Goal: Task Accomplishment & Management: Use online tool/utility

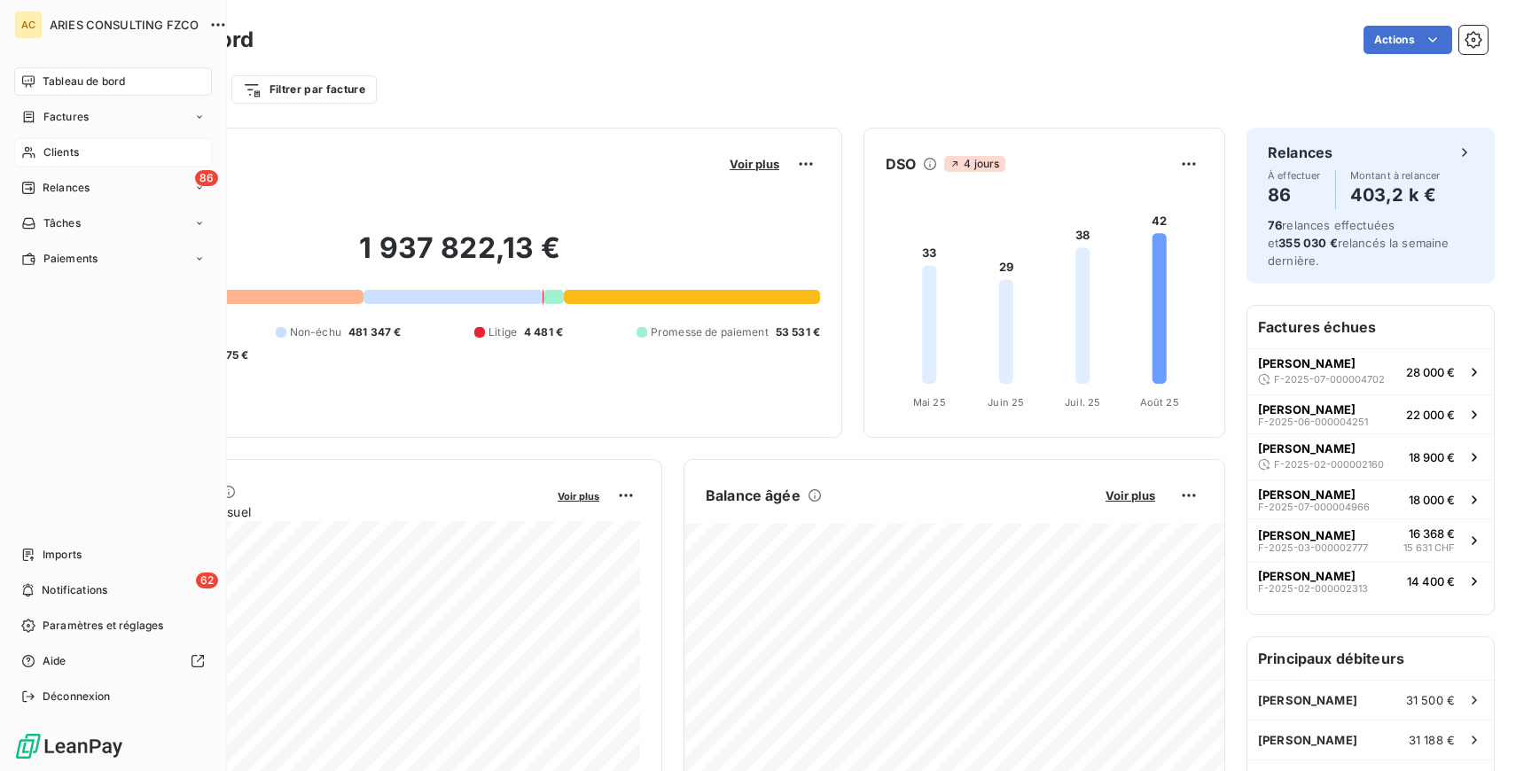
click at [33, 150] on icon at bounding box center [28, 152] width 15 height 14
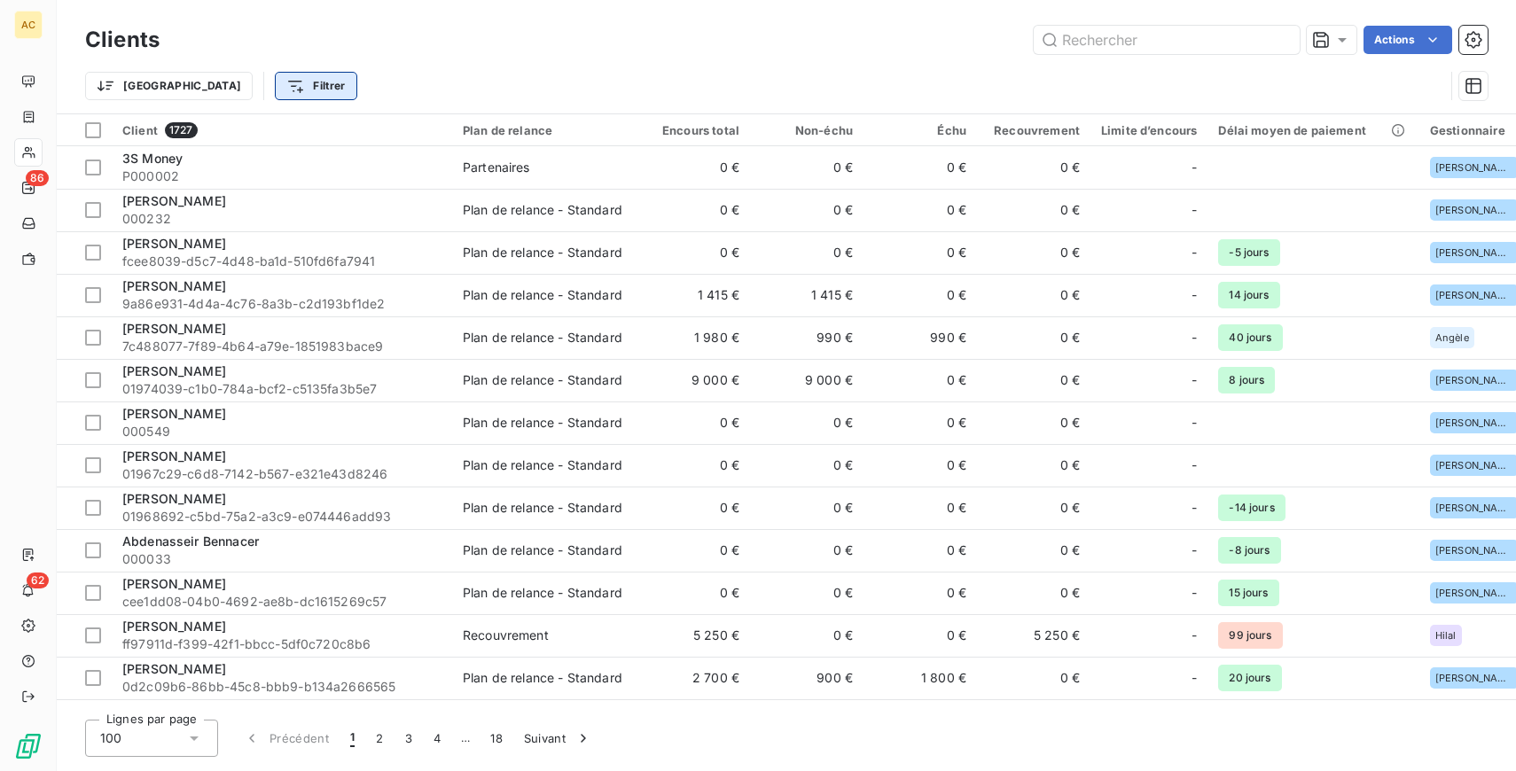
click at [218, 94] on html "AC 86 62 Clients Actions Trier Filtrer Client 1727 Plan de relance Encours tota…" at bounding box center [758, 385] width 1516 height 771
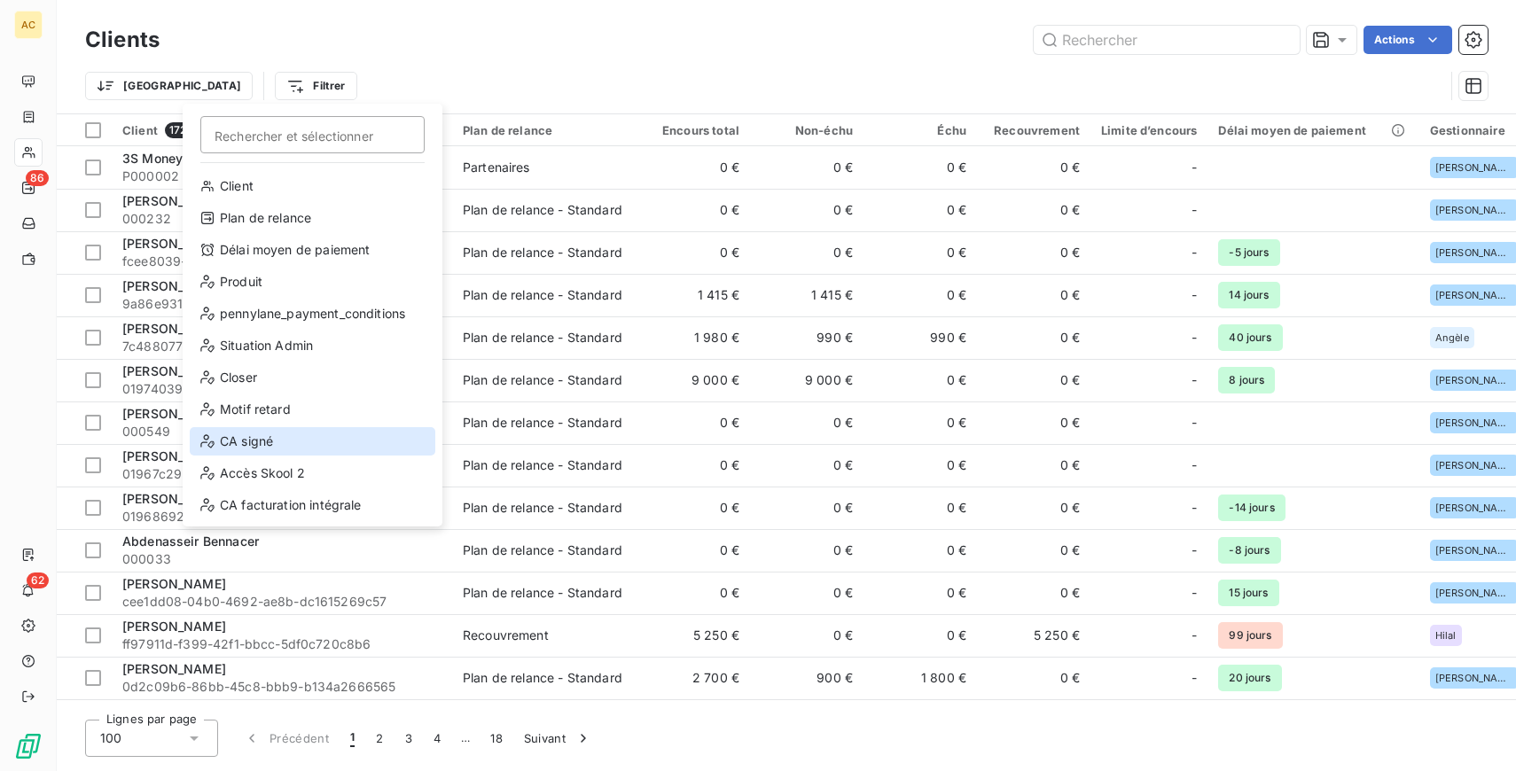
scroll to position [191, 0]
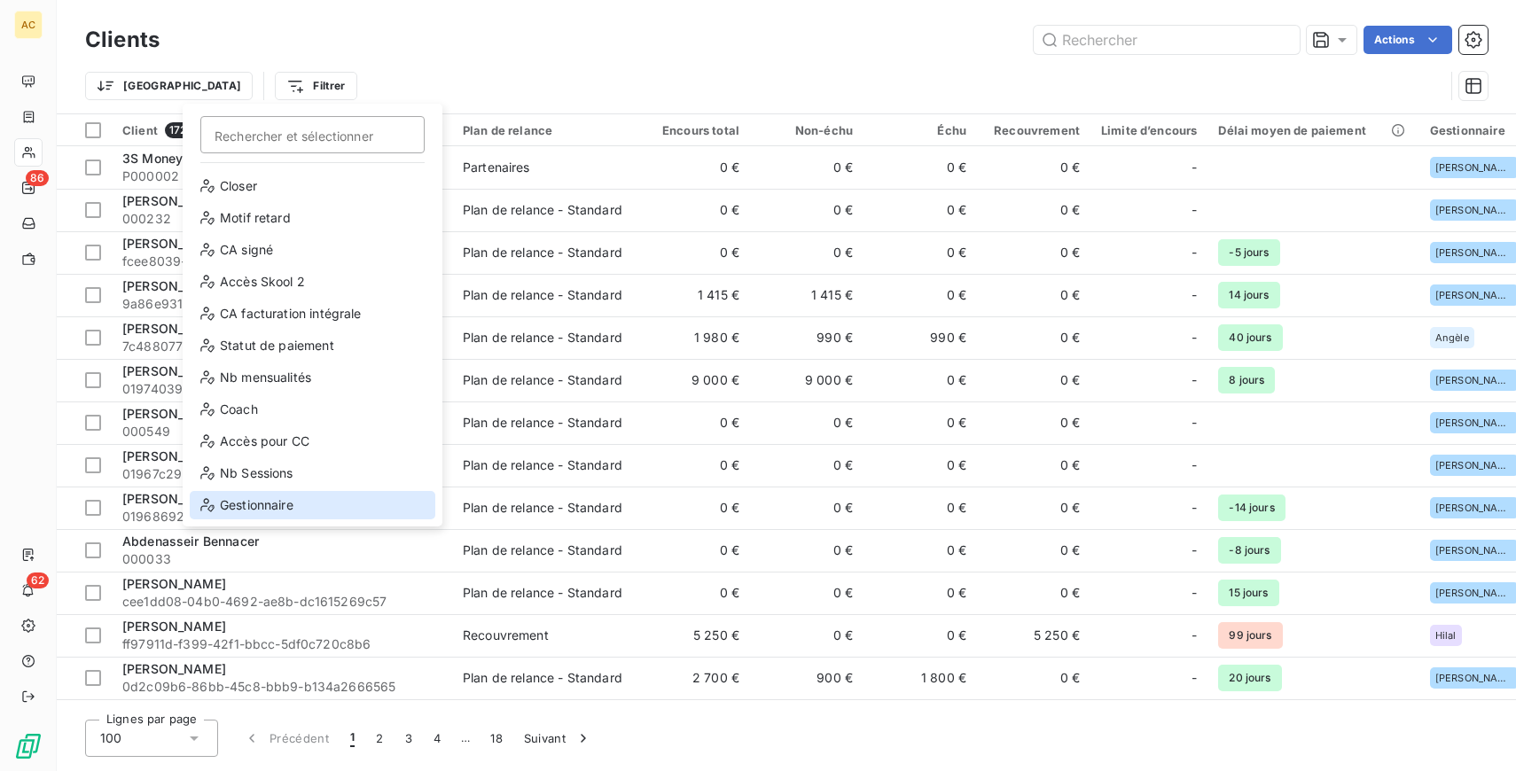
click at [274, 503] on div "Gestionnaire" at bounding box center [313, 505] width 246 height 28
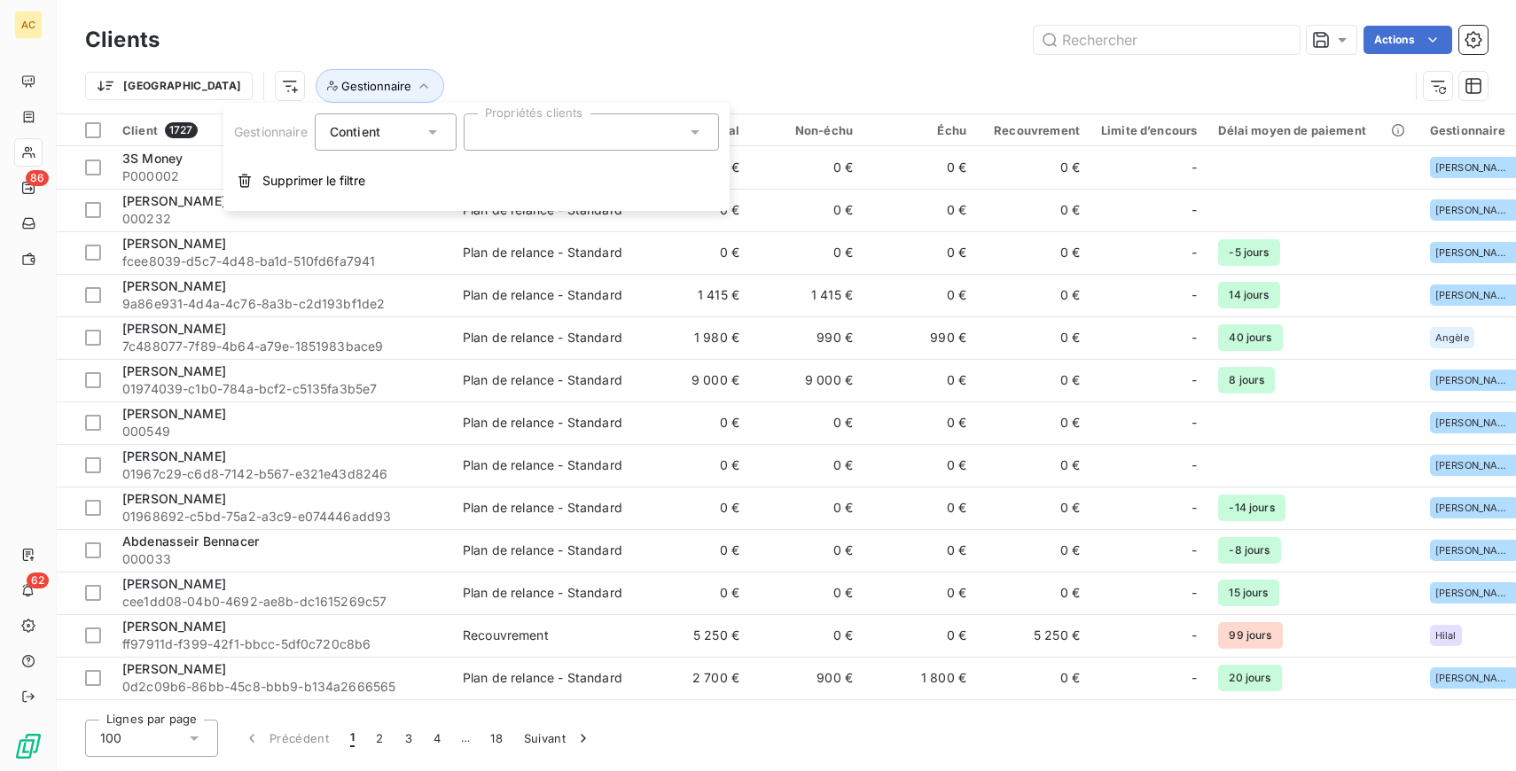
click at [417, 131] on div "Contient" at bounding box center [377, 132] width 94 height 25
click at [409, 221] on li "Ne contient pas" at bounding box center [387, 206] width 145 height 32
click at [545, 128] on div at bounding box center [591, 131] width 255 height 37
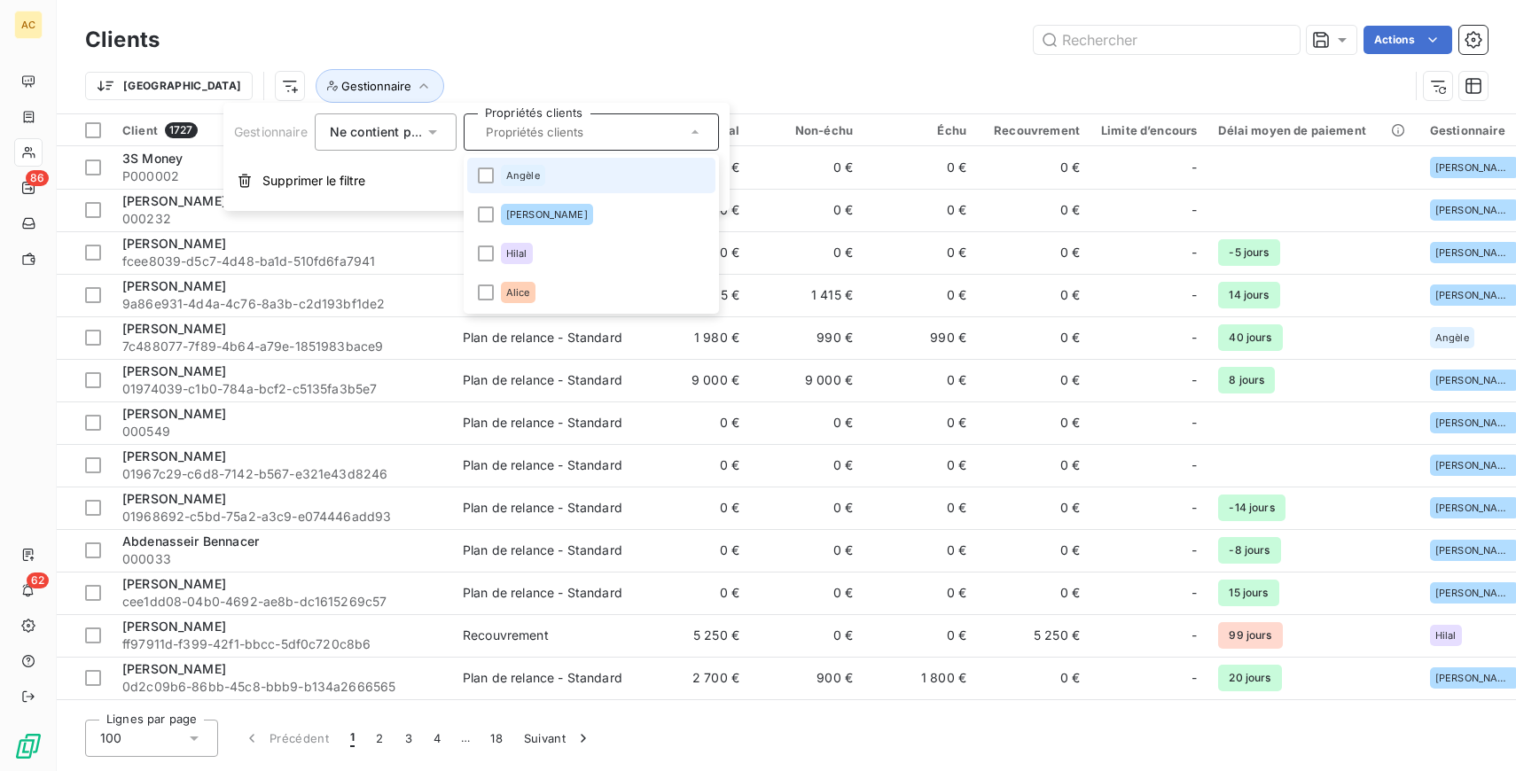
click at [519, 172] on span "Angèle" at bounding box center [523, 175] width 34 height 11
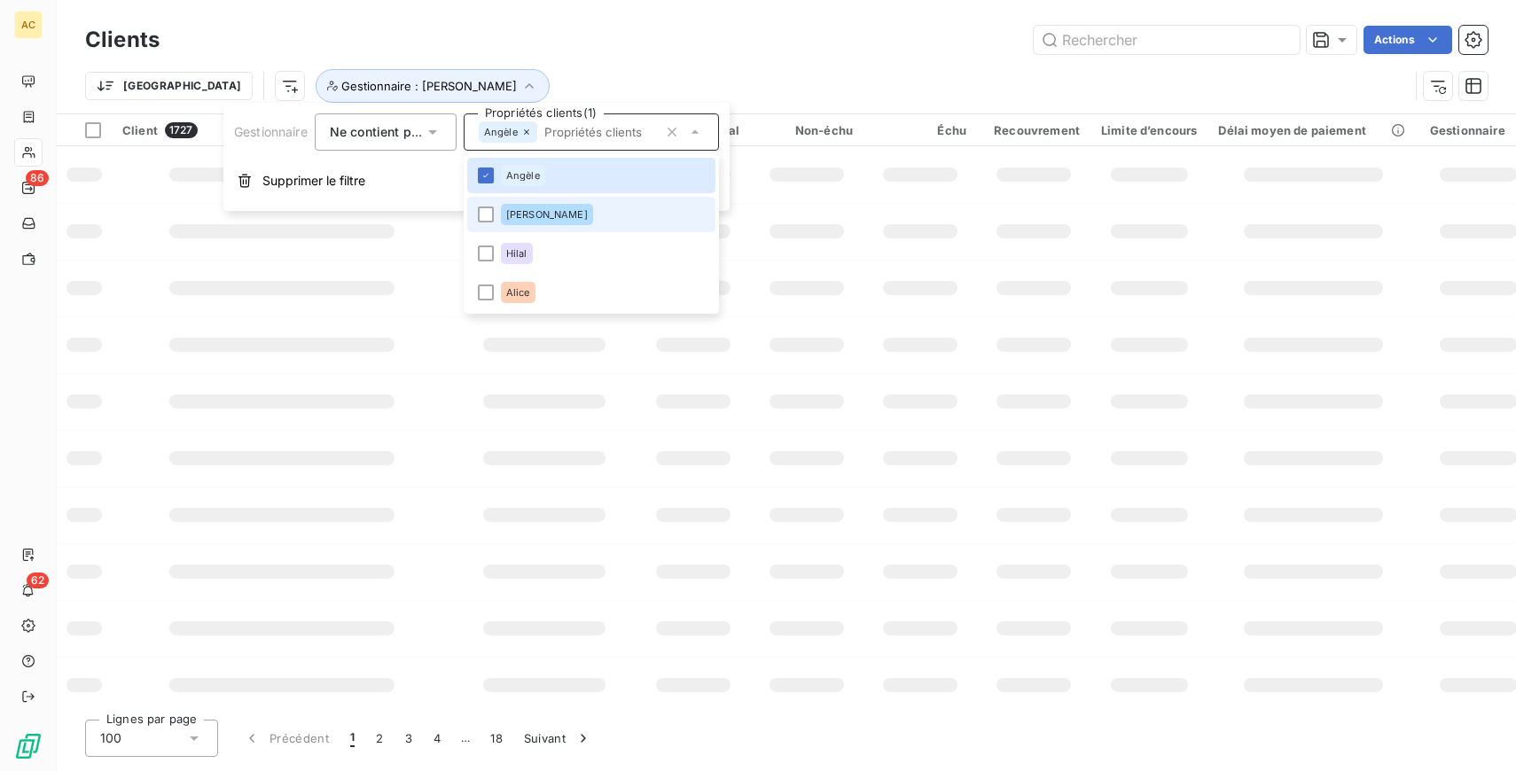
click at [510, 208] on div "[PERSON_NAME]" at bounding box center [547, 214] width 92 height 21
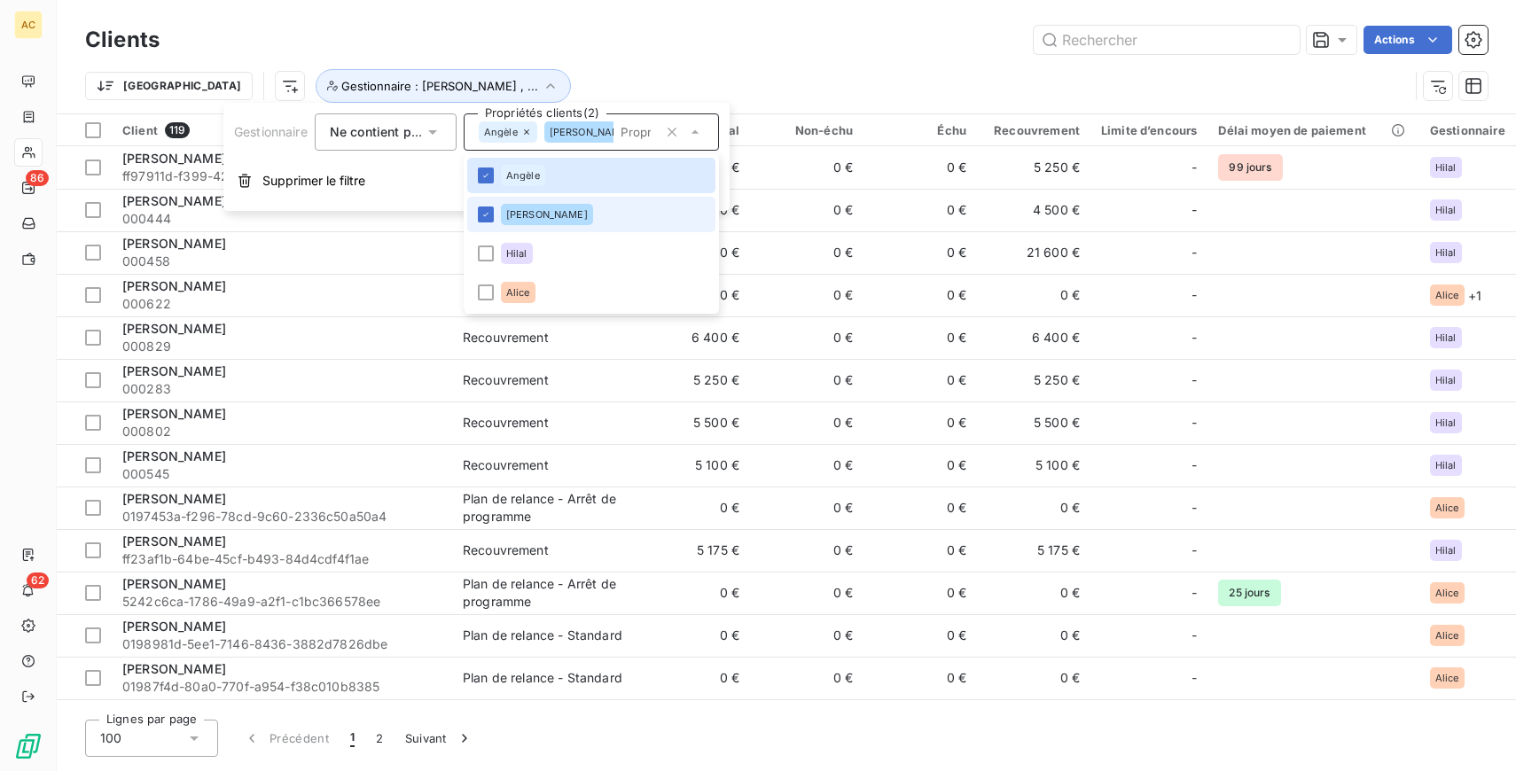
click at [523, 207] on div "[PERSON_NAME]" at bounding box center [547, 214] width 92 height 21
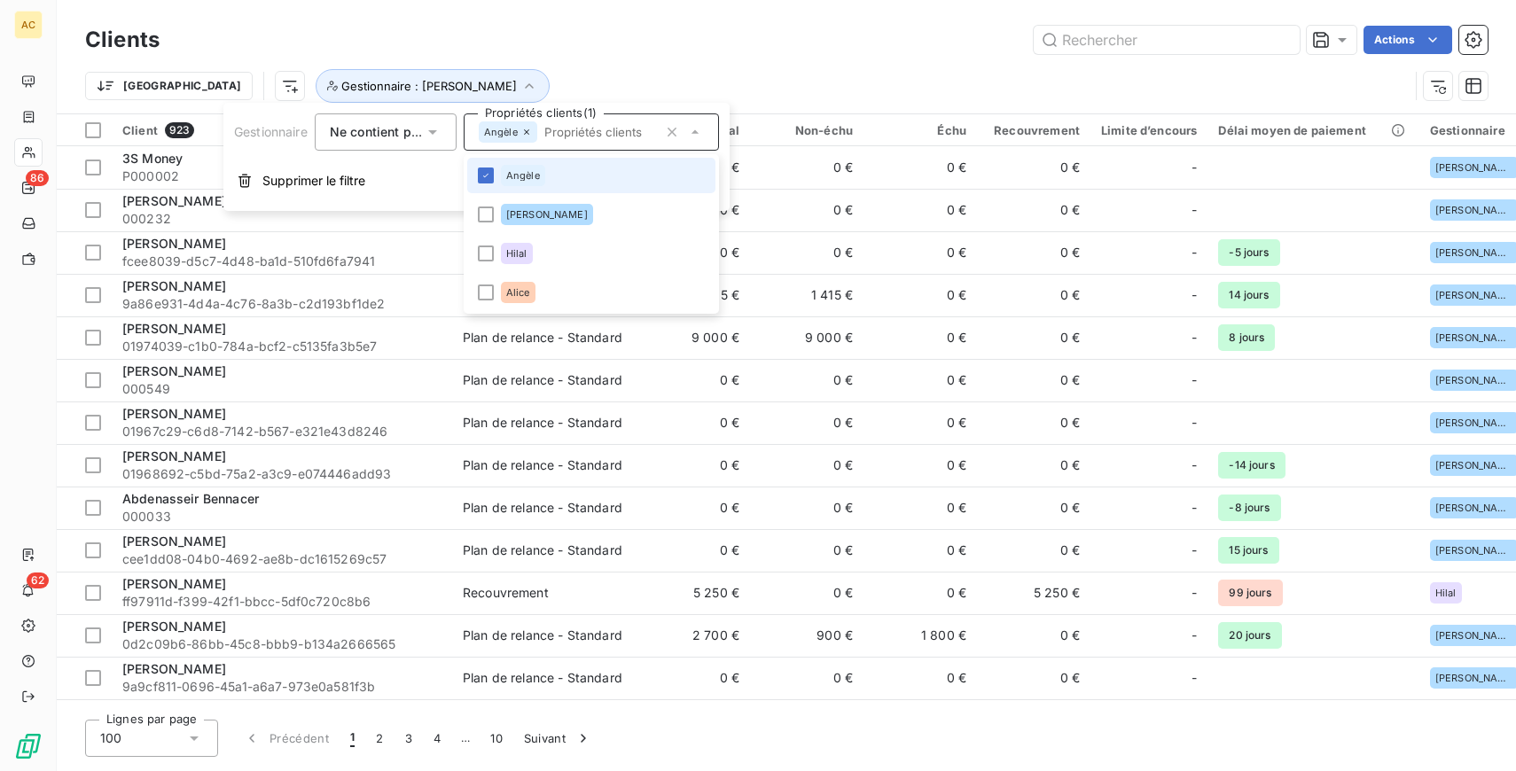
click at [495, 178] on li "Angèle" at bounding box center [591, 175] width 248 height 35
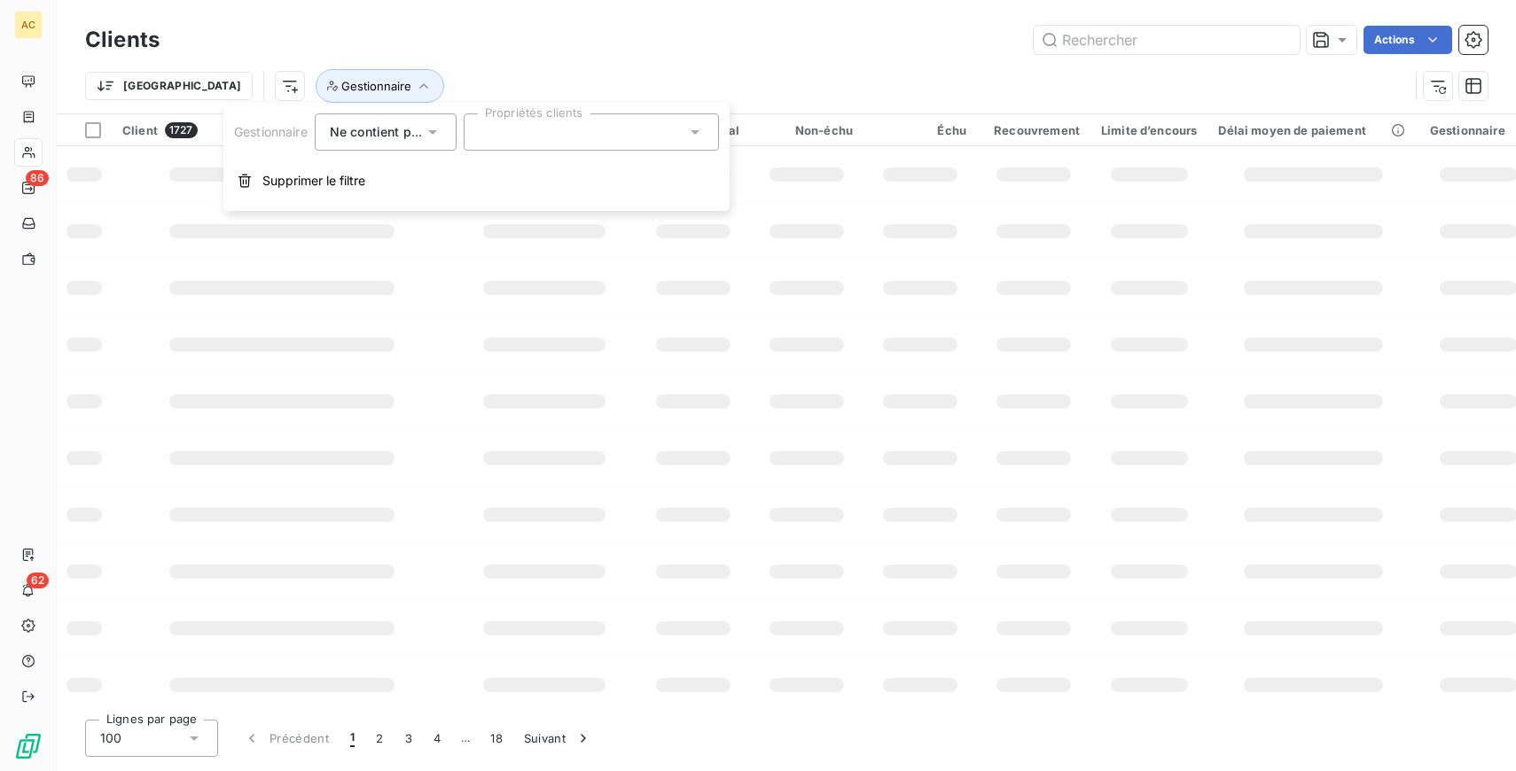
click at [404, 125] on span "Ne contient pas" at bounding box center [378, 131] width 96 height 15
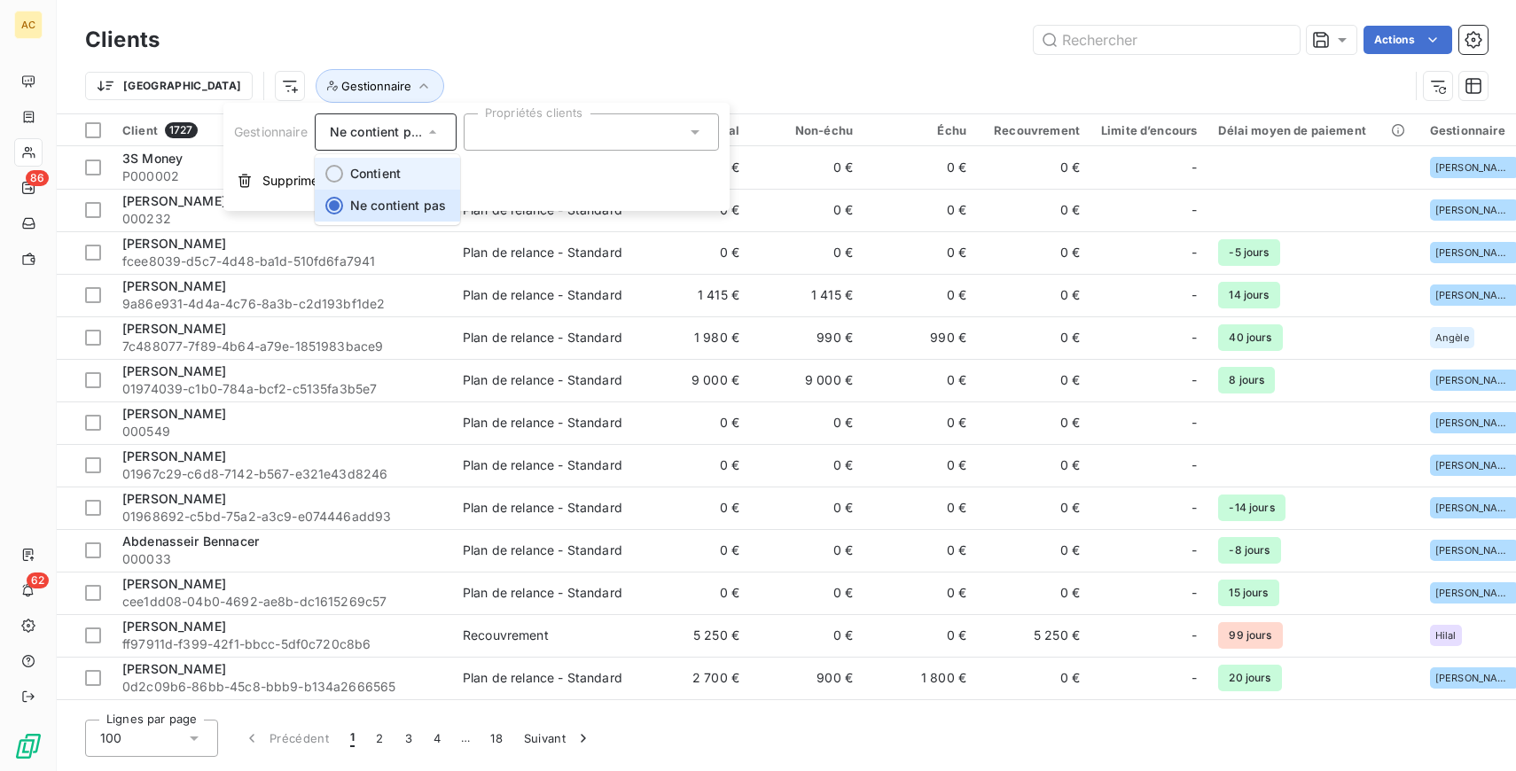
click at [379, 180] on span "Contient" at bounding box center [375, 173] width 51 height 15
click at [507, 139] on div at bounding box center [591, 131] width 255 height 37
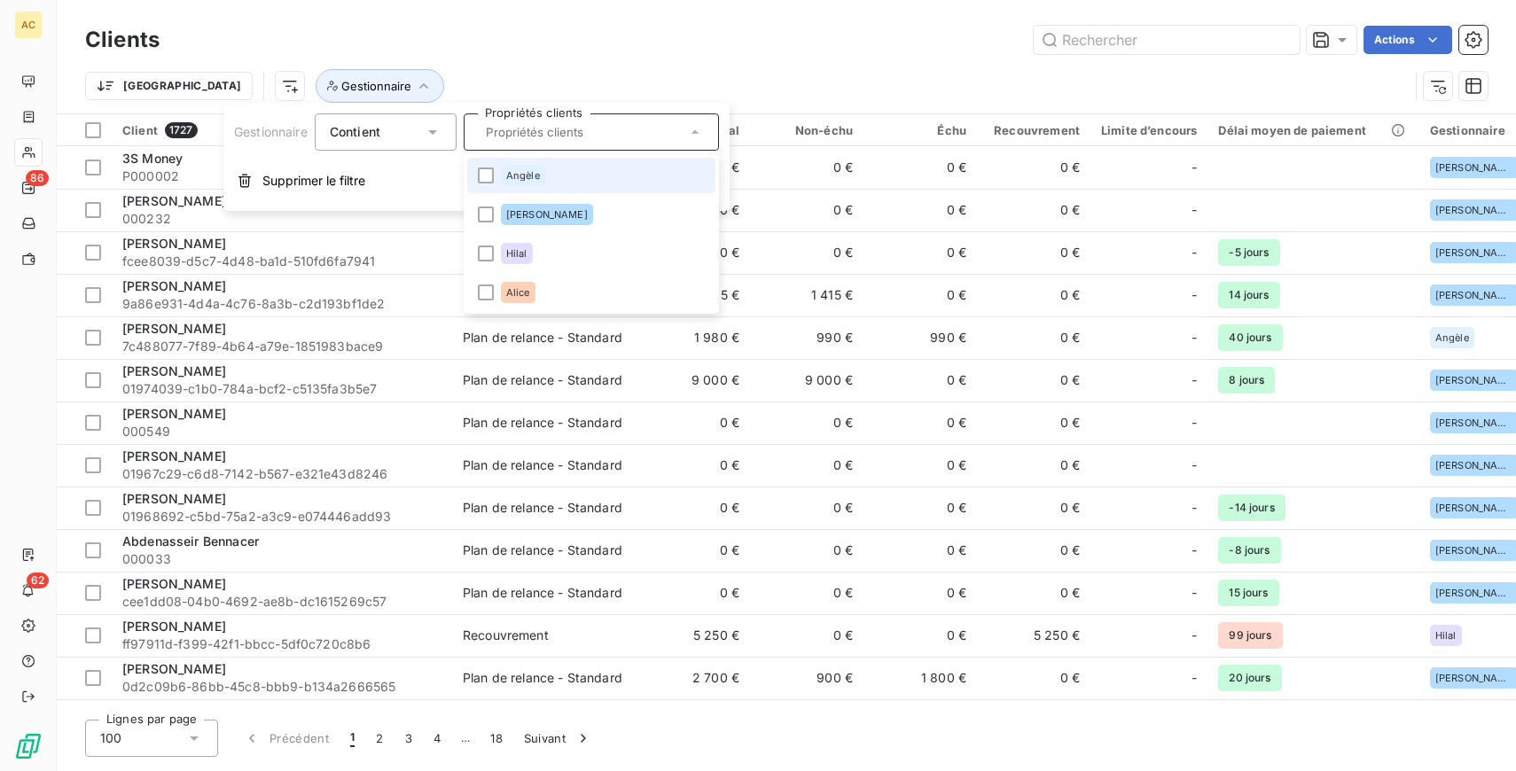
click at [509, 175] on span "Angèle" at bounding box center [523, 175] width 34 height 11
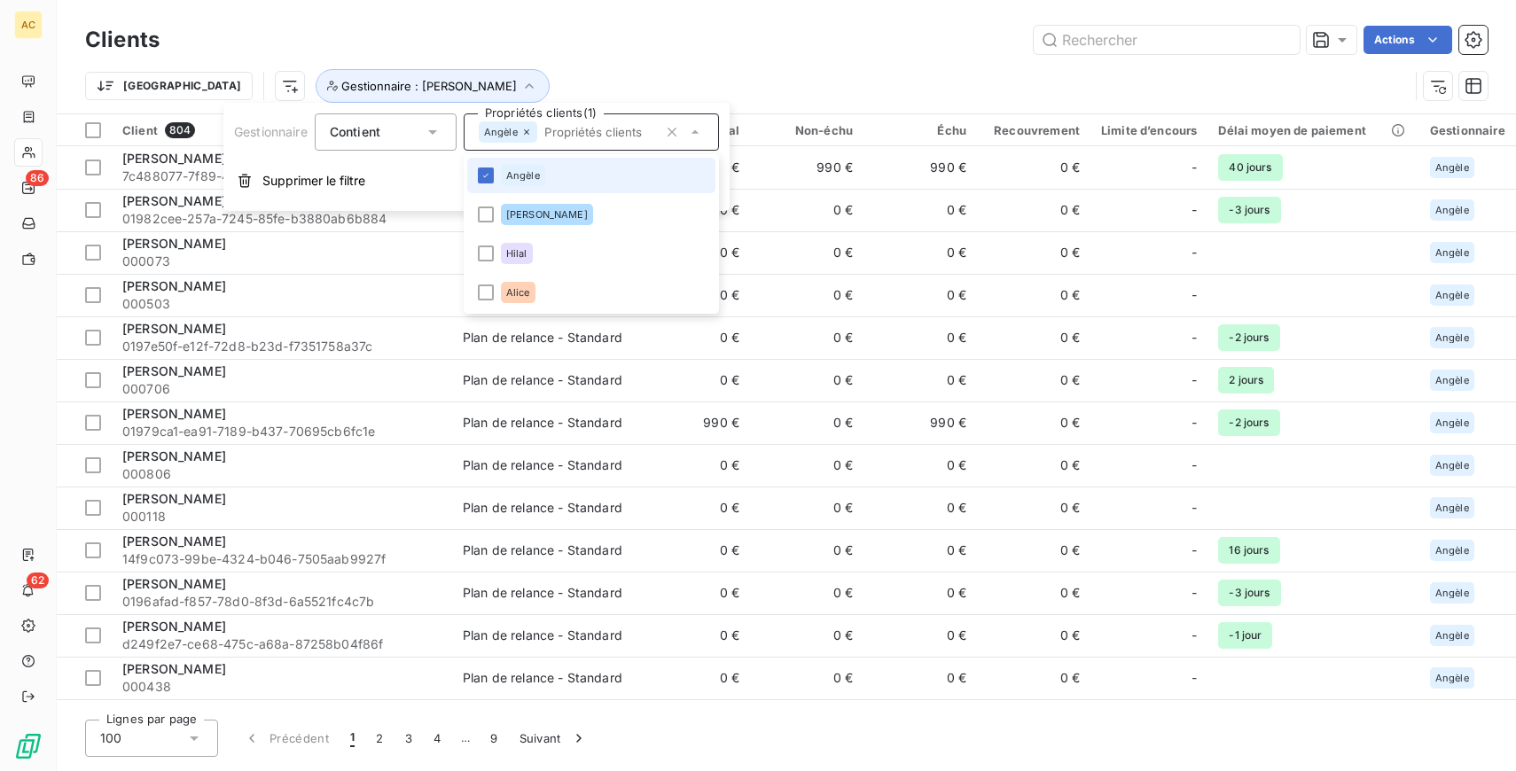
click at [509, 175] on span "Angèle" at bounding box center [523, 175] width 34 height 11
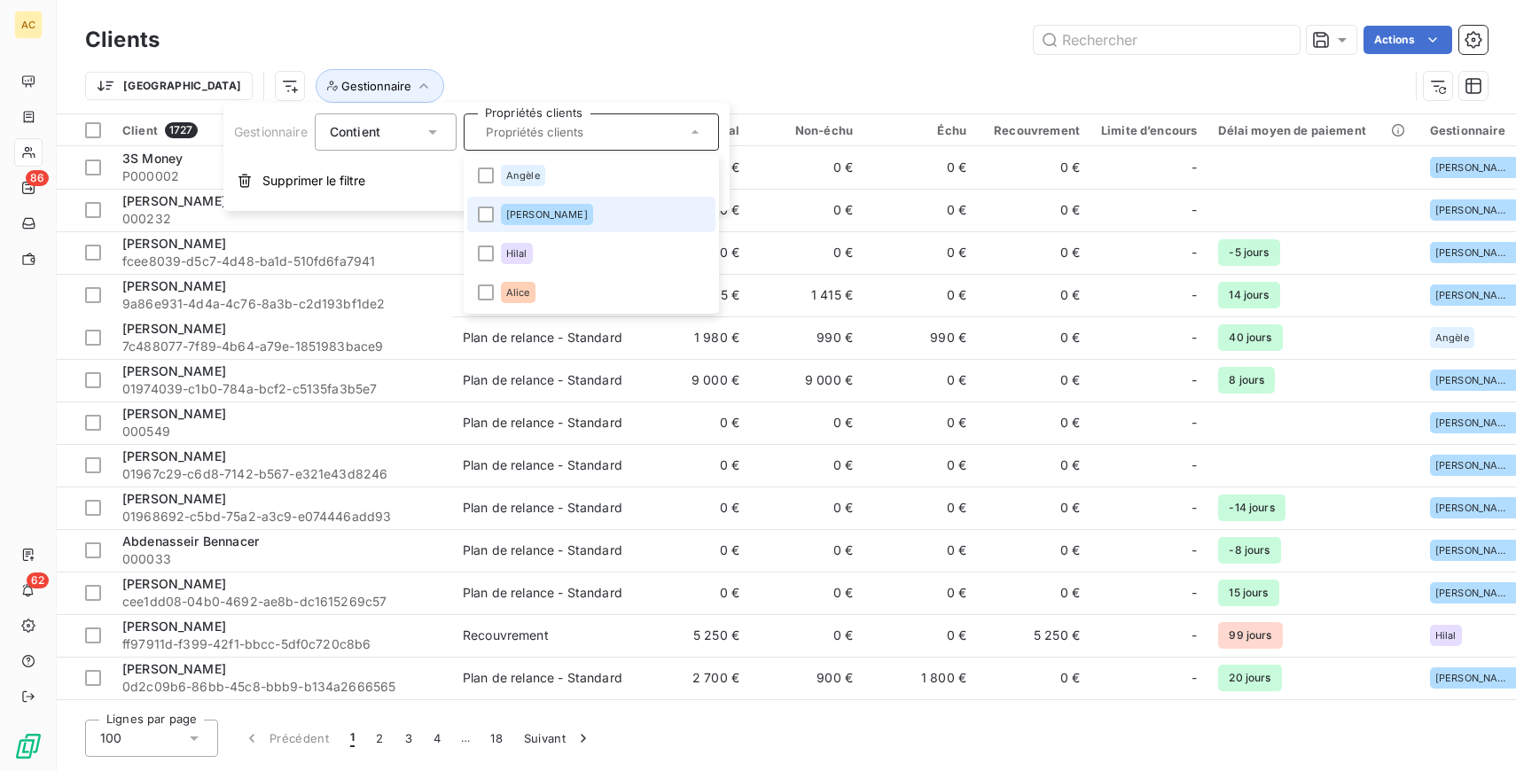
click at [517, 203] on li "[PERSON_NAME]" at bounding box center [591, 214] width 248 height 35
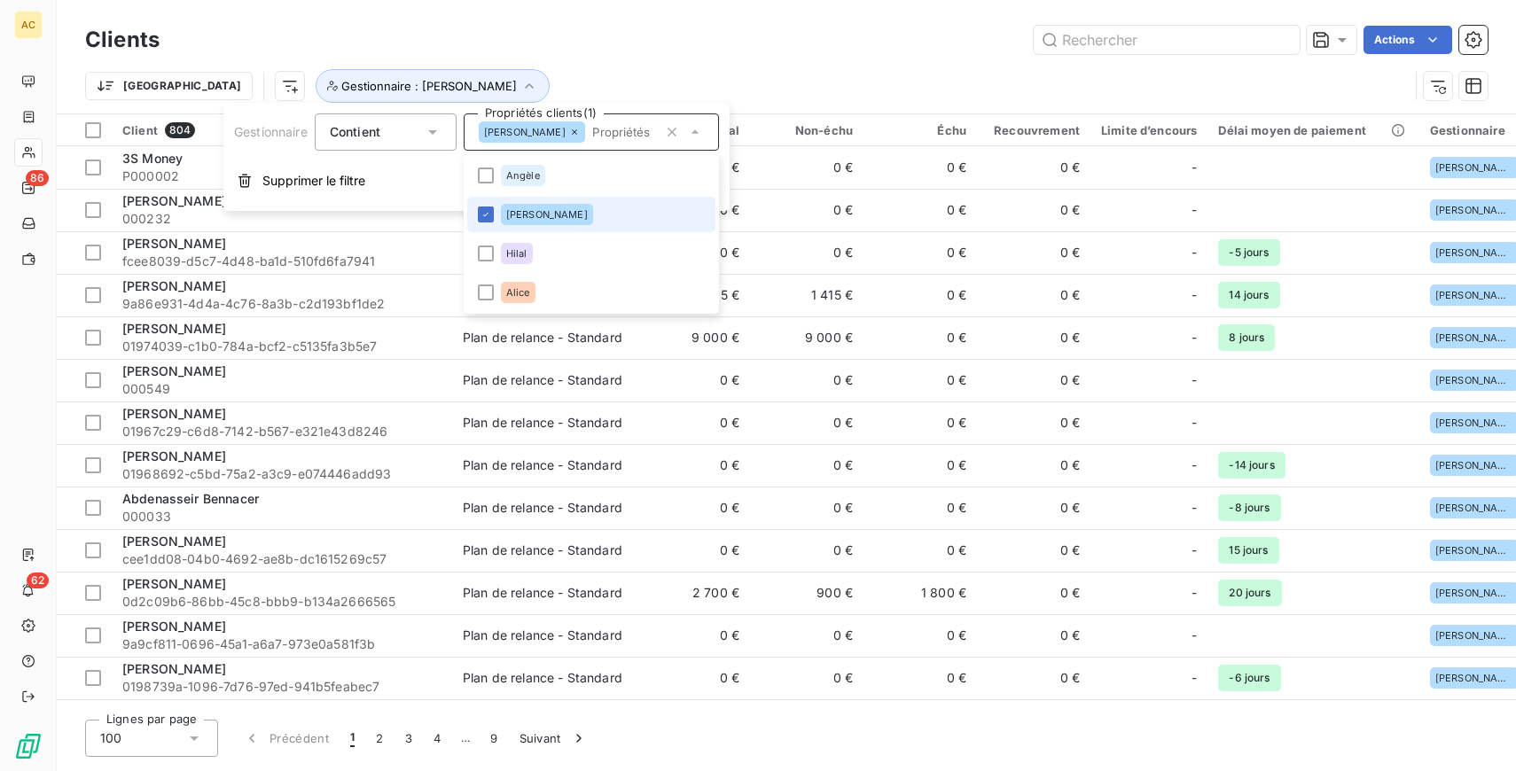
click at [512, 209] on span "[PERSON_NAME]" at bounding box center [547, 214] width 82 height 11
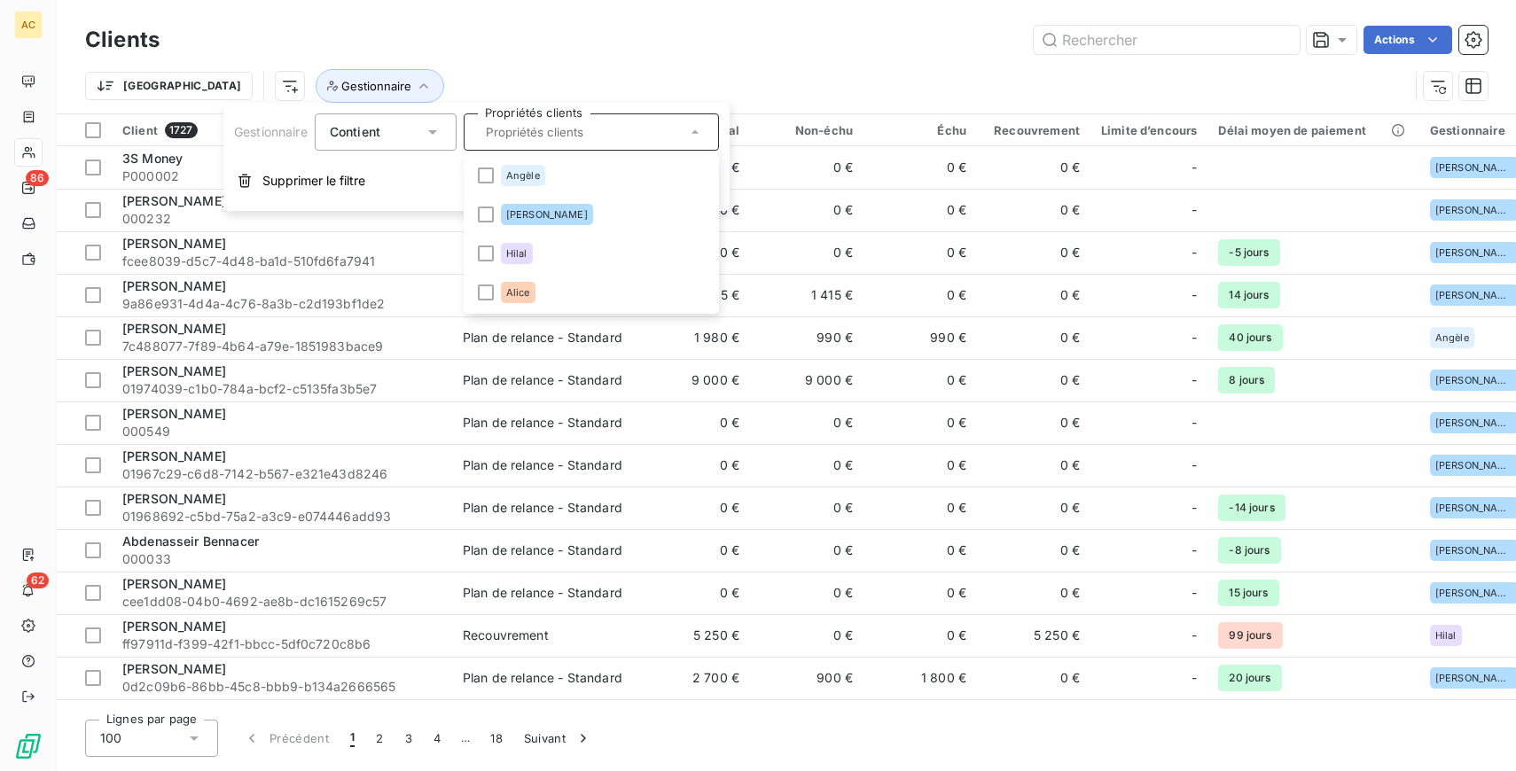
click at [427, 139] on icon at bounding box center [433, 132] width 18 height 18
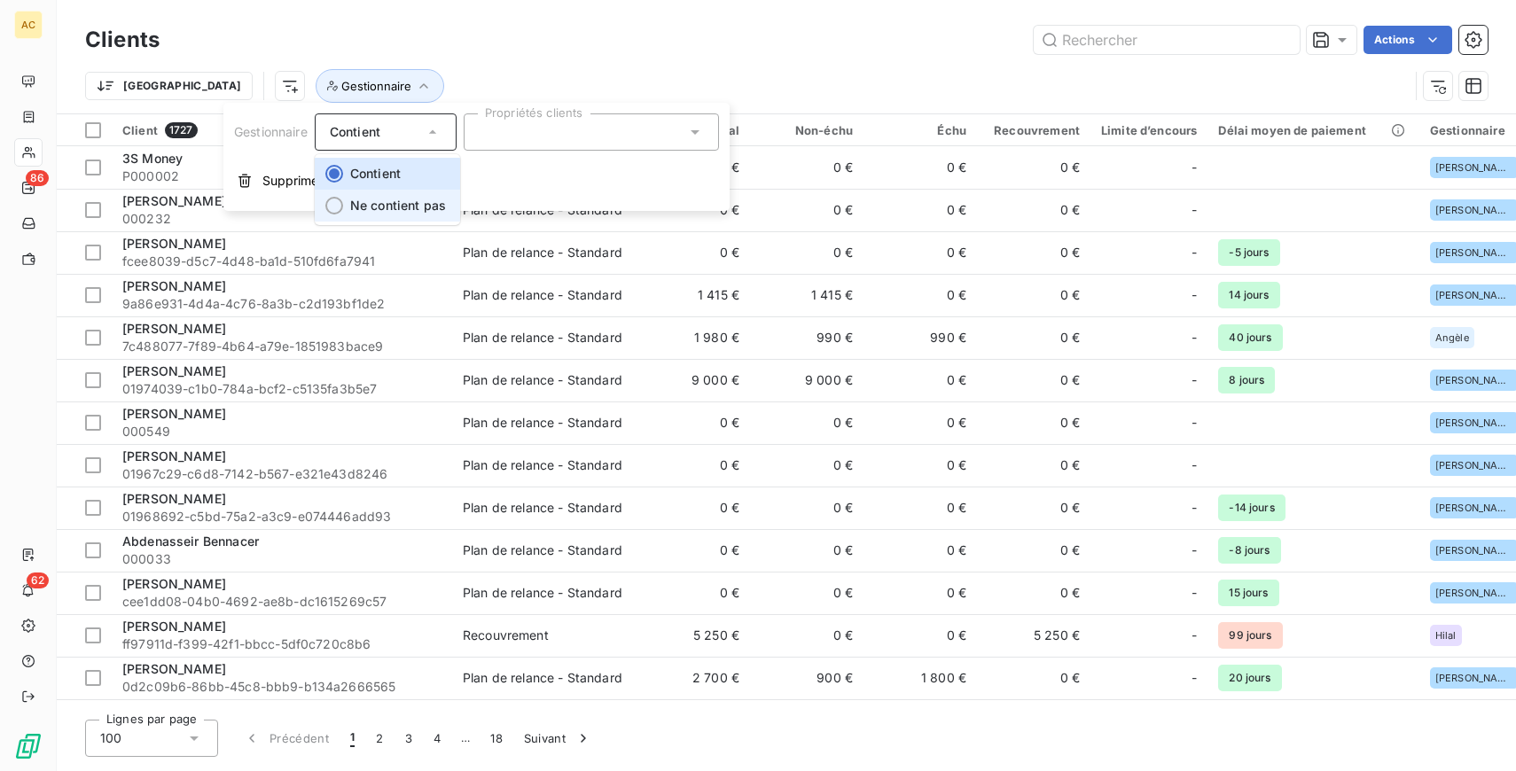
click at [391, 214] on li "Ne contient pas" at bounding box center [387, 206] width 145 height 32
click at [567, 152] on div "Gestionnaire Ne contient pas Propriétés clients Supprimer le filtre" at bounding box center [476, 157] width 506 height 108
click at [546, 142] on div at bounding box center [591, 131] width 255 height 37
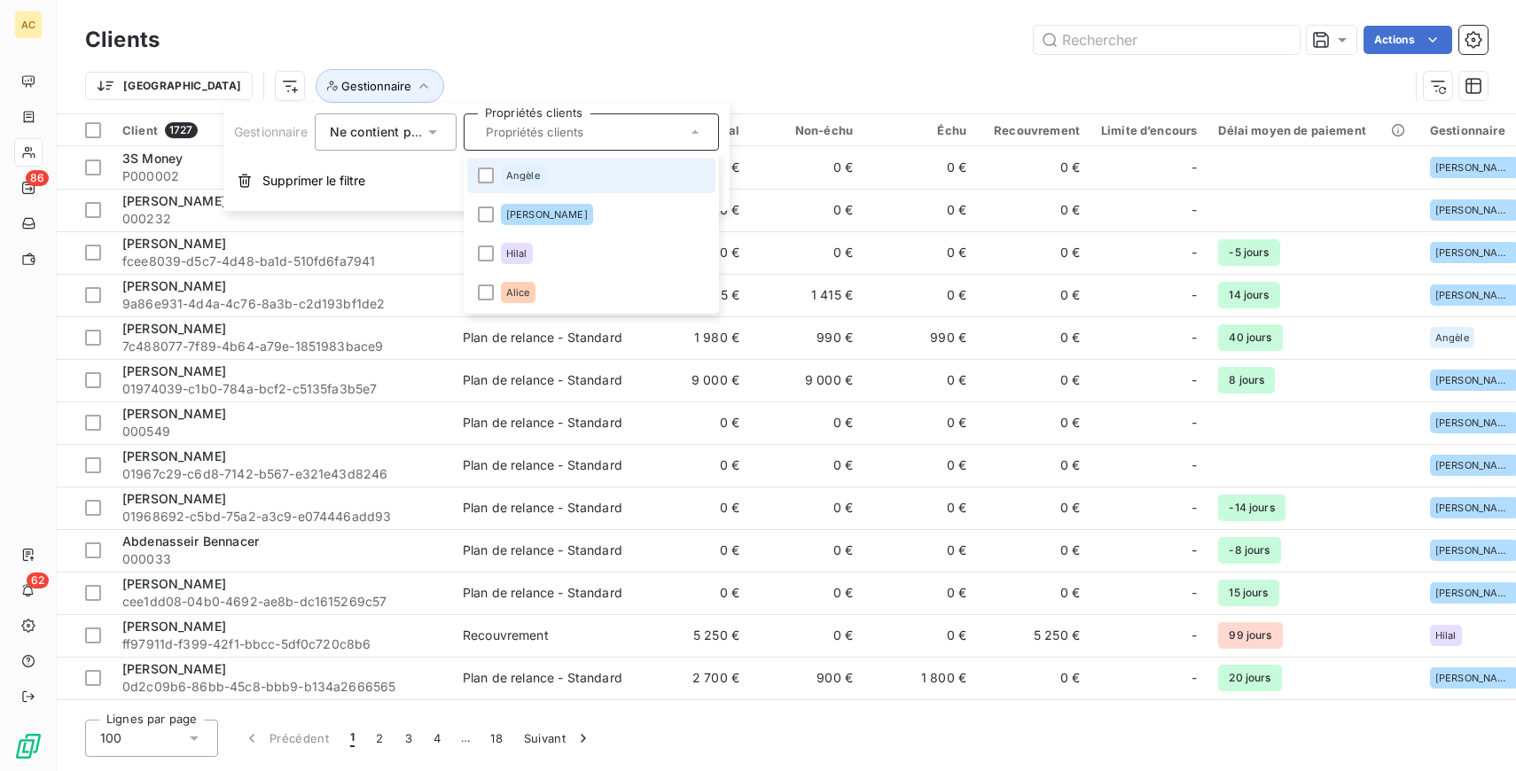
click at [545, 179] on li "Angèle" at bounding box center [591, 175] width 248 height 35
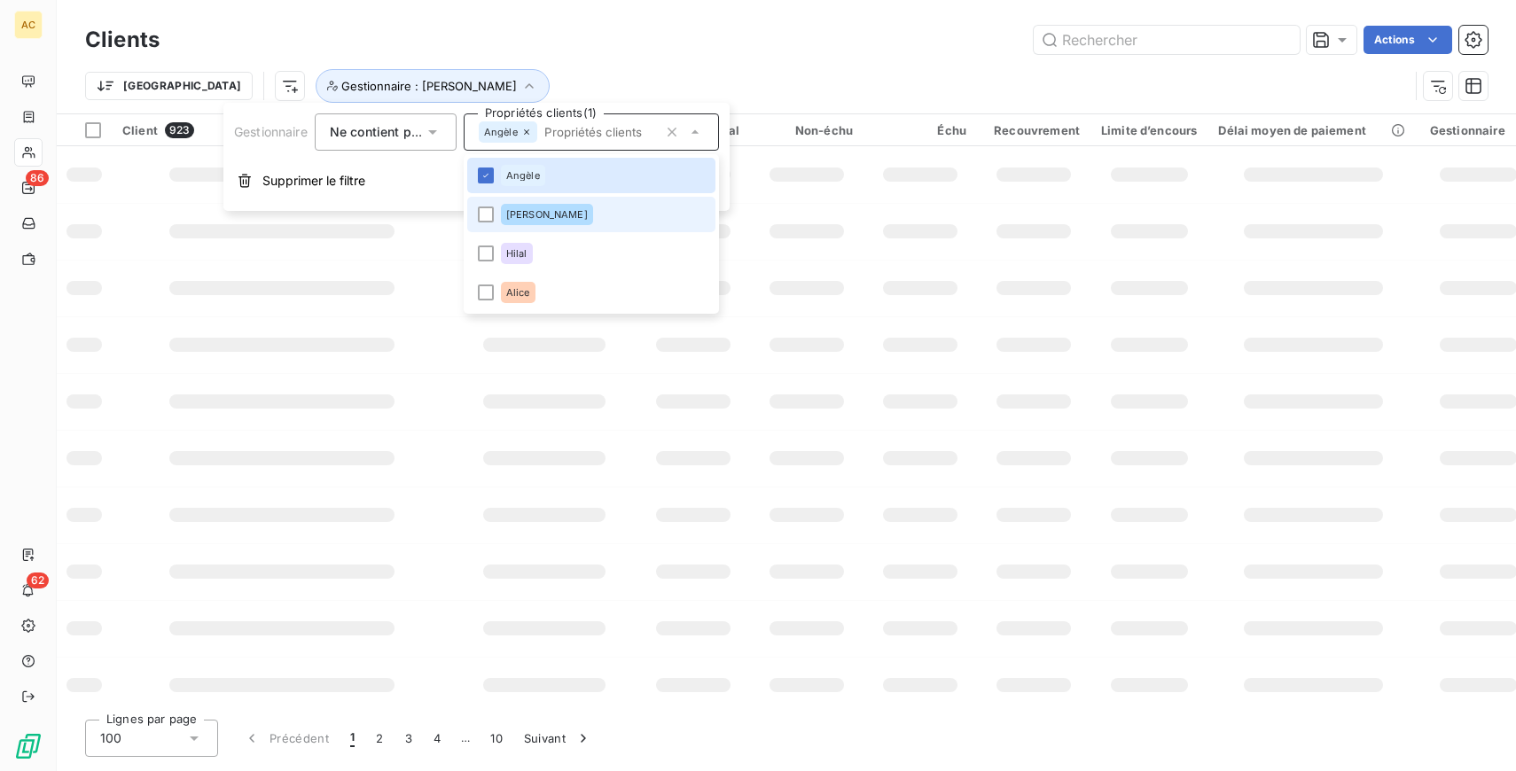
click at [542, 201] on li "[PERSON_NAME]" at bounding box center [591, 214] width 248 height 35
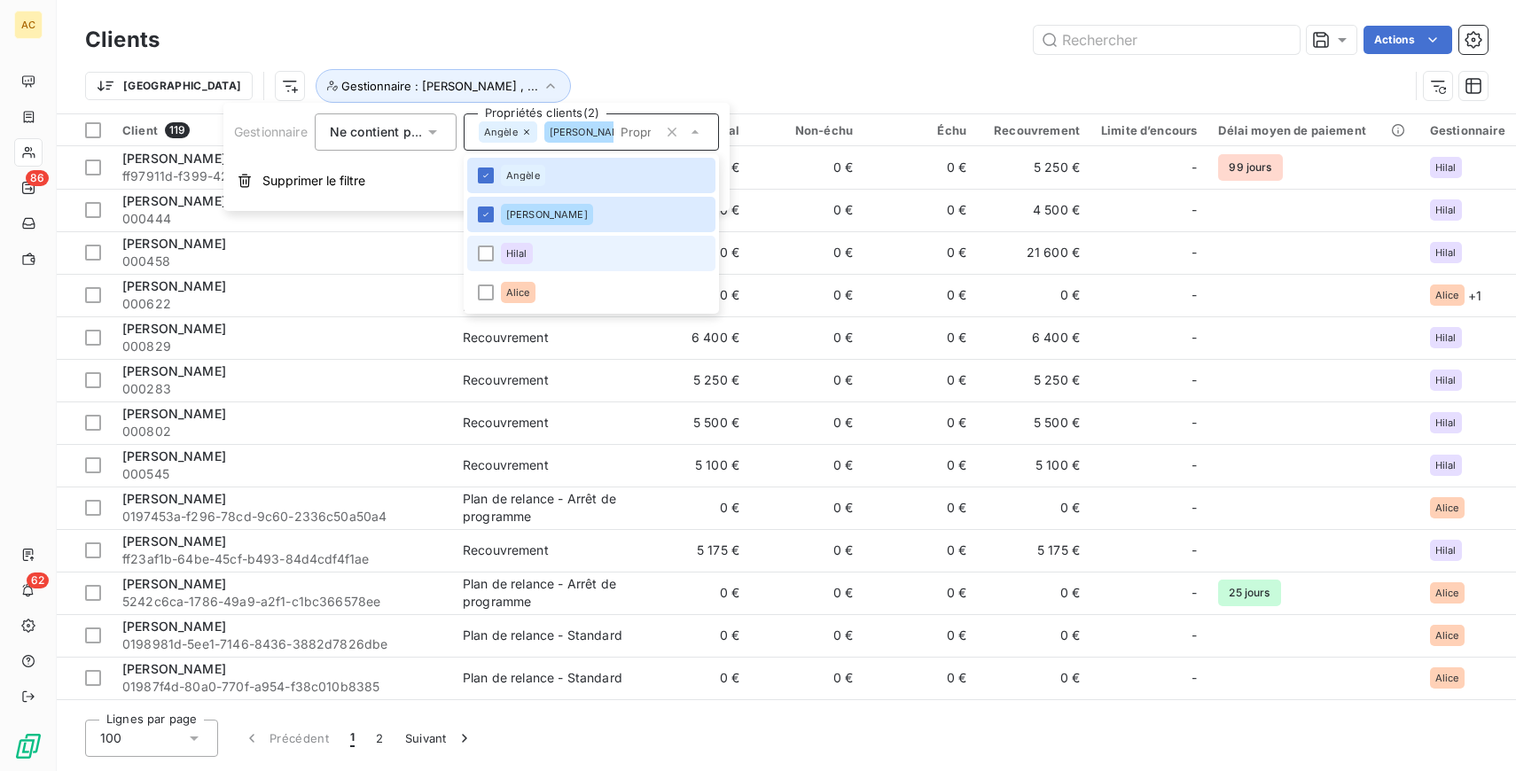
click at [526, 261] on div "Hilal" at bounding box center [517, 253] width 32 height 21
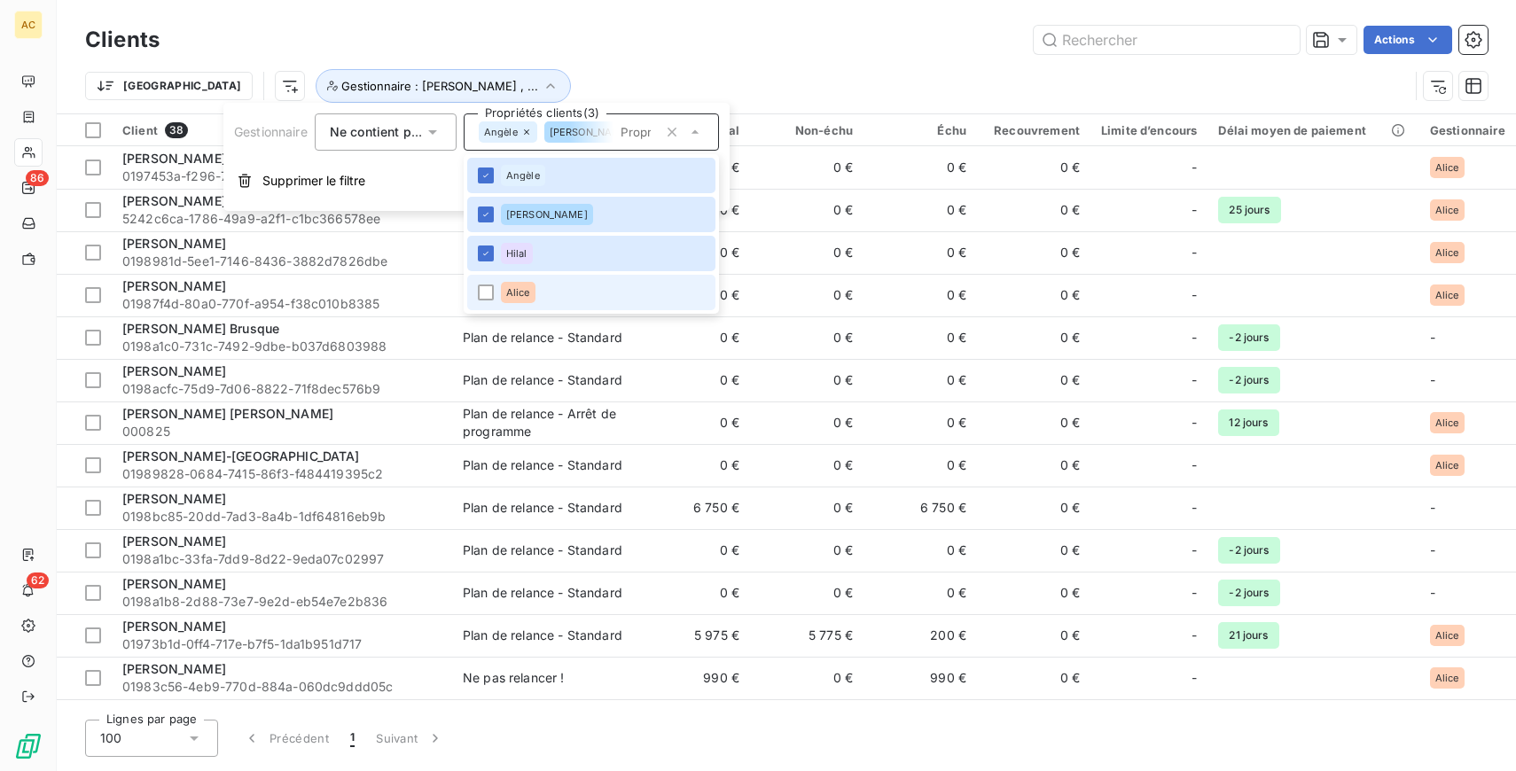
click at [534, 287] on div "Alice" at bounding box center [518, 292] width 35 height 21
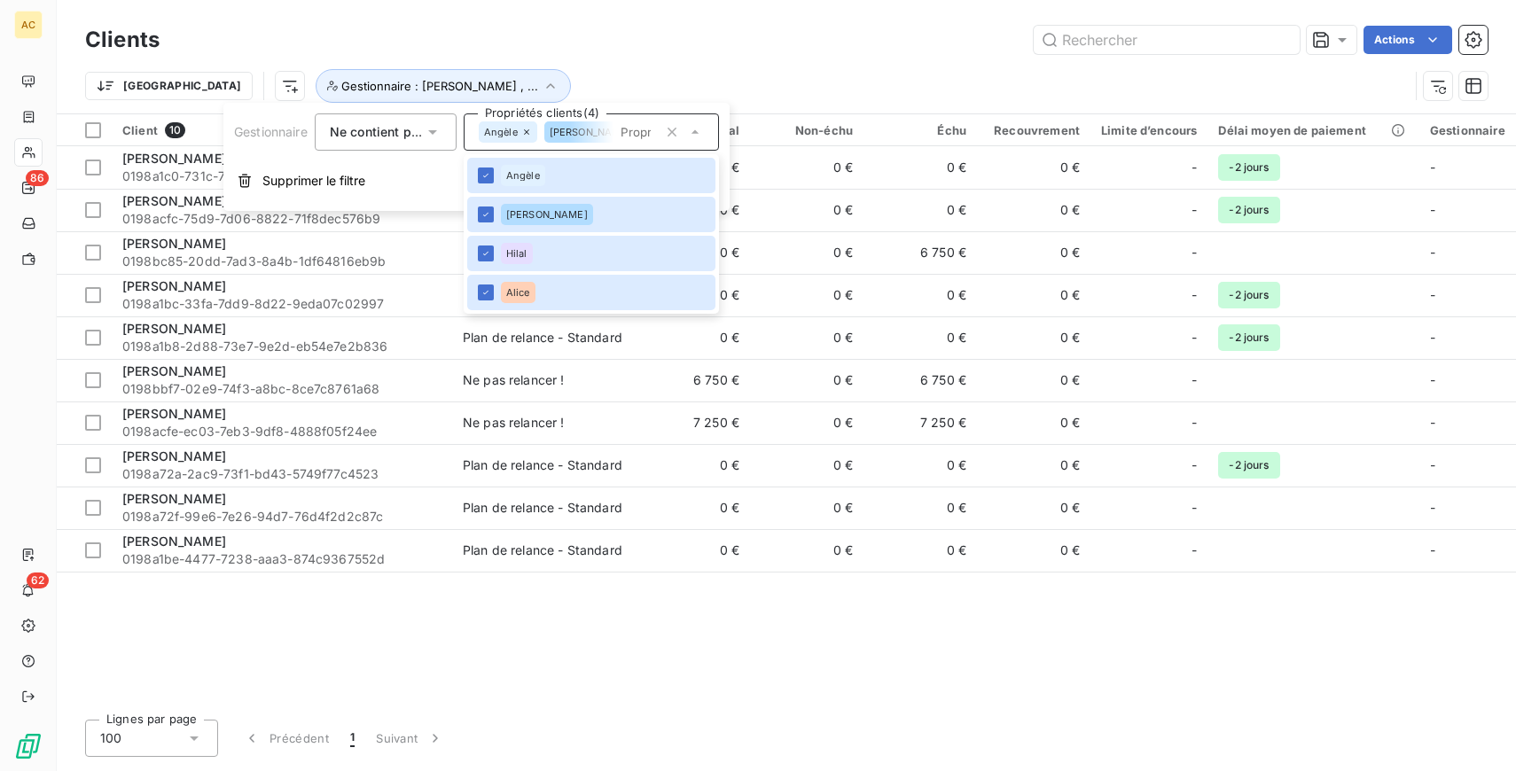
click at [696, 24] on div "Clients Actions" at bounding box center [786, 39] width 1402 height 37
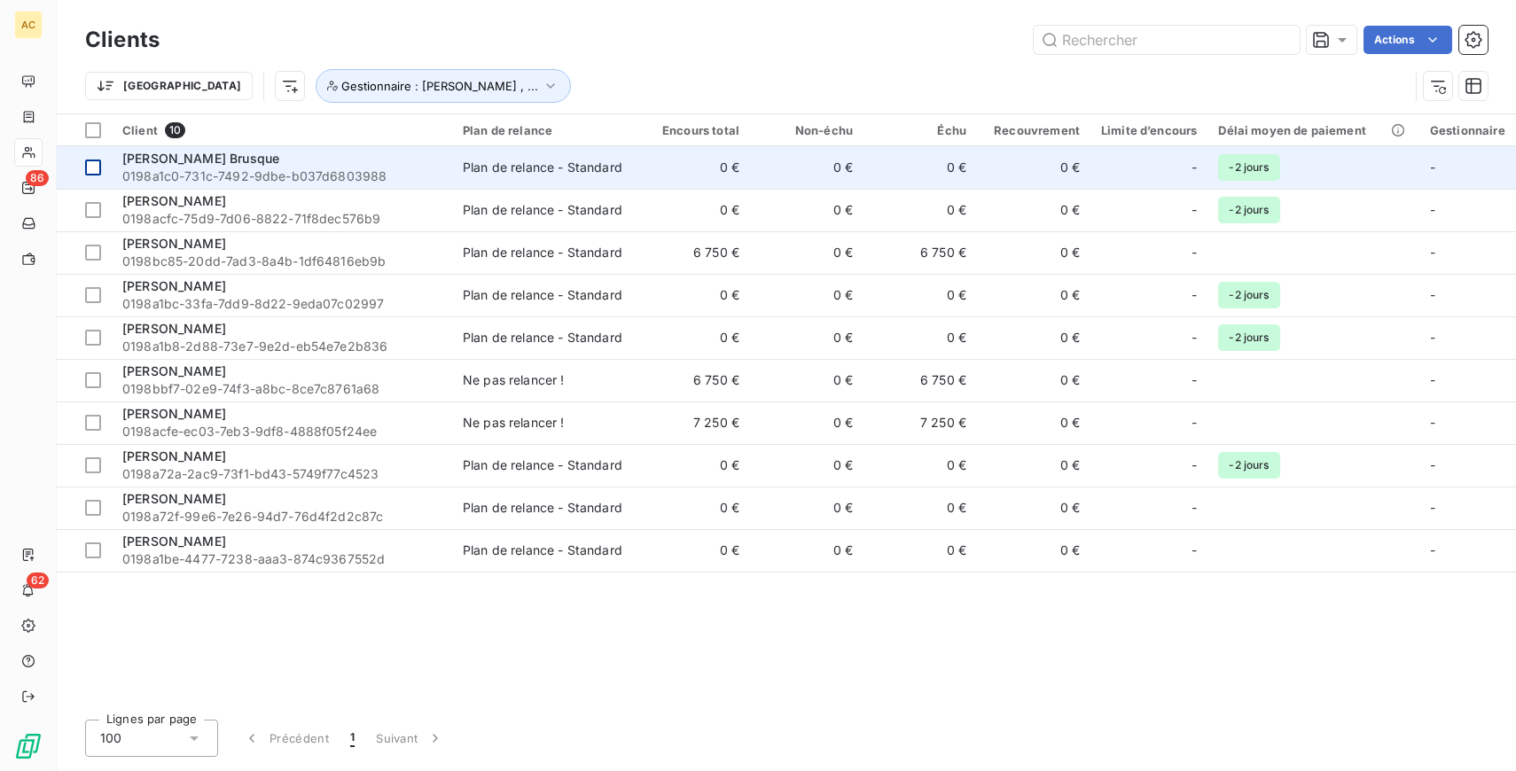
click at [90, 171] on div at bounding box center [93, 168] width 16 height 16
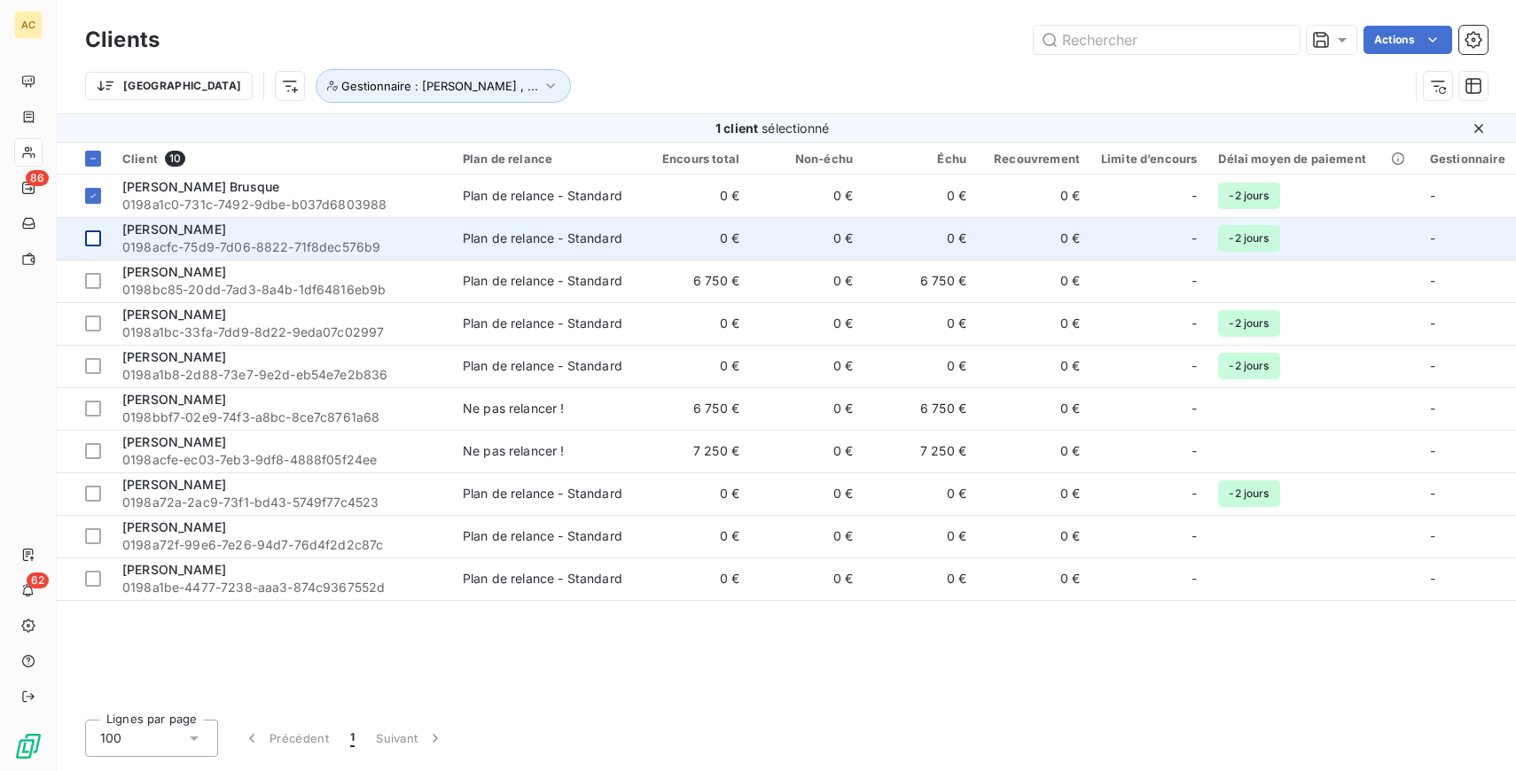
click at [94, 234] on div at bounding box center [93, 238] width 16 height 16
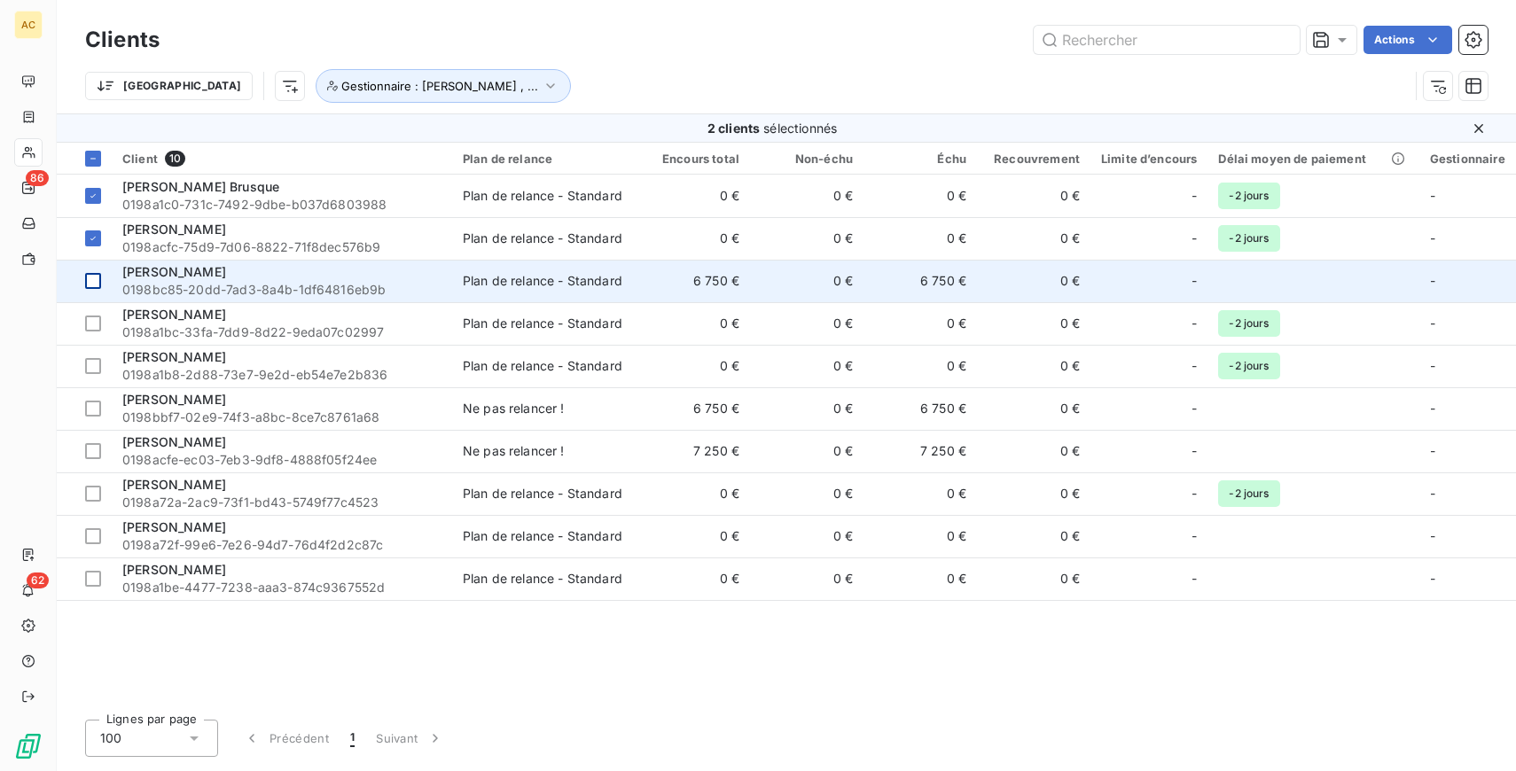
click at [93, 283] on div at bounding box center [93, 281] width 16 height 16
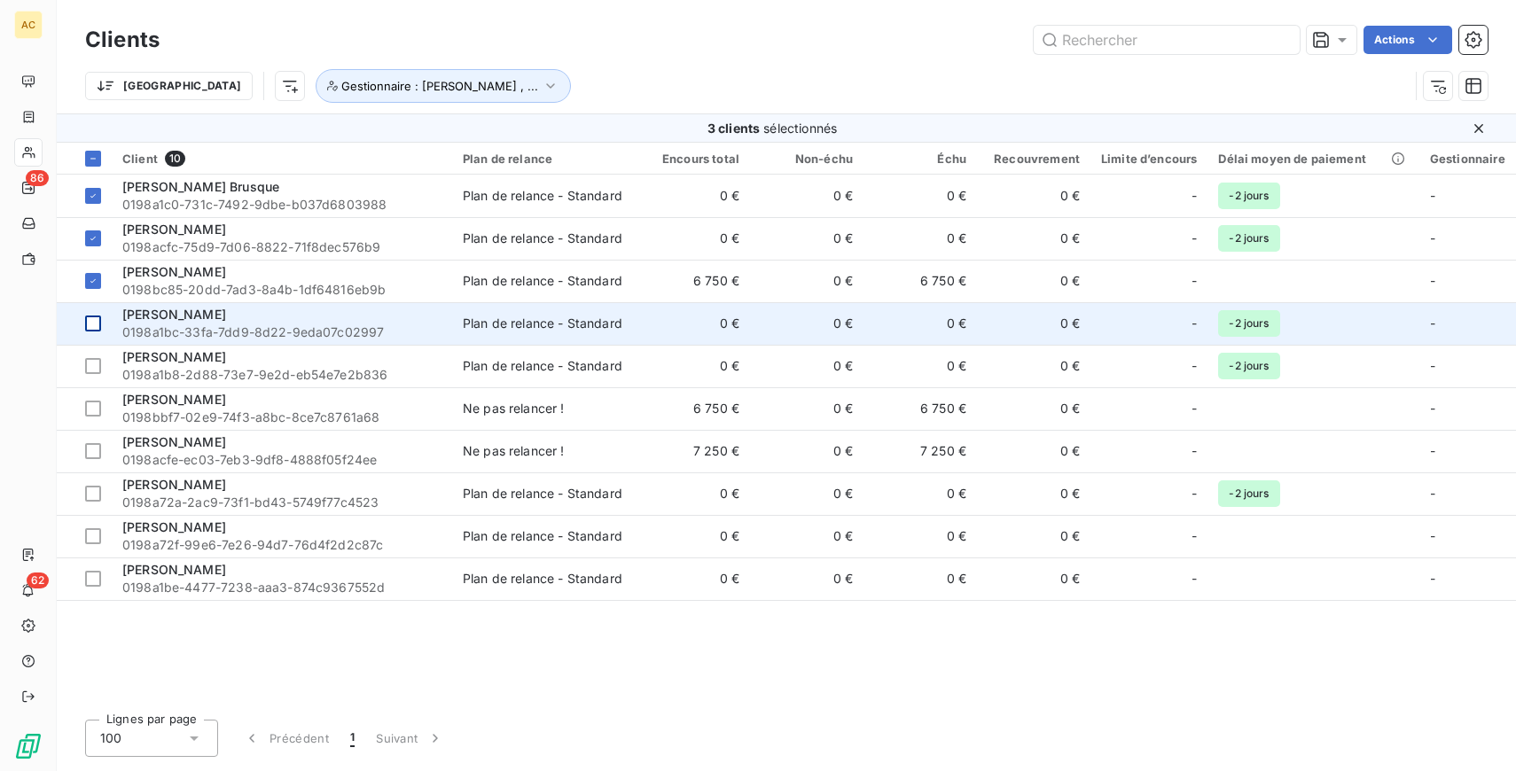
click at [97, 327] on div at bounding box center [93, 324] width 16 height 16
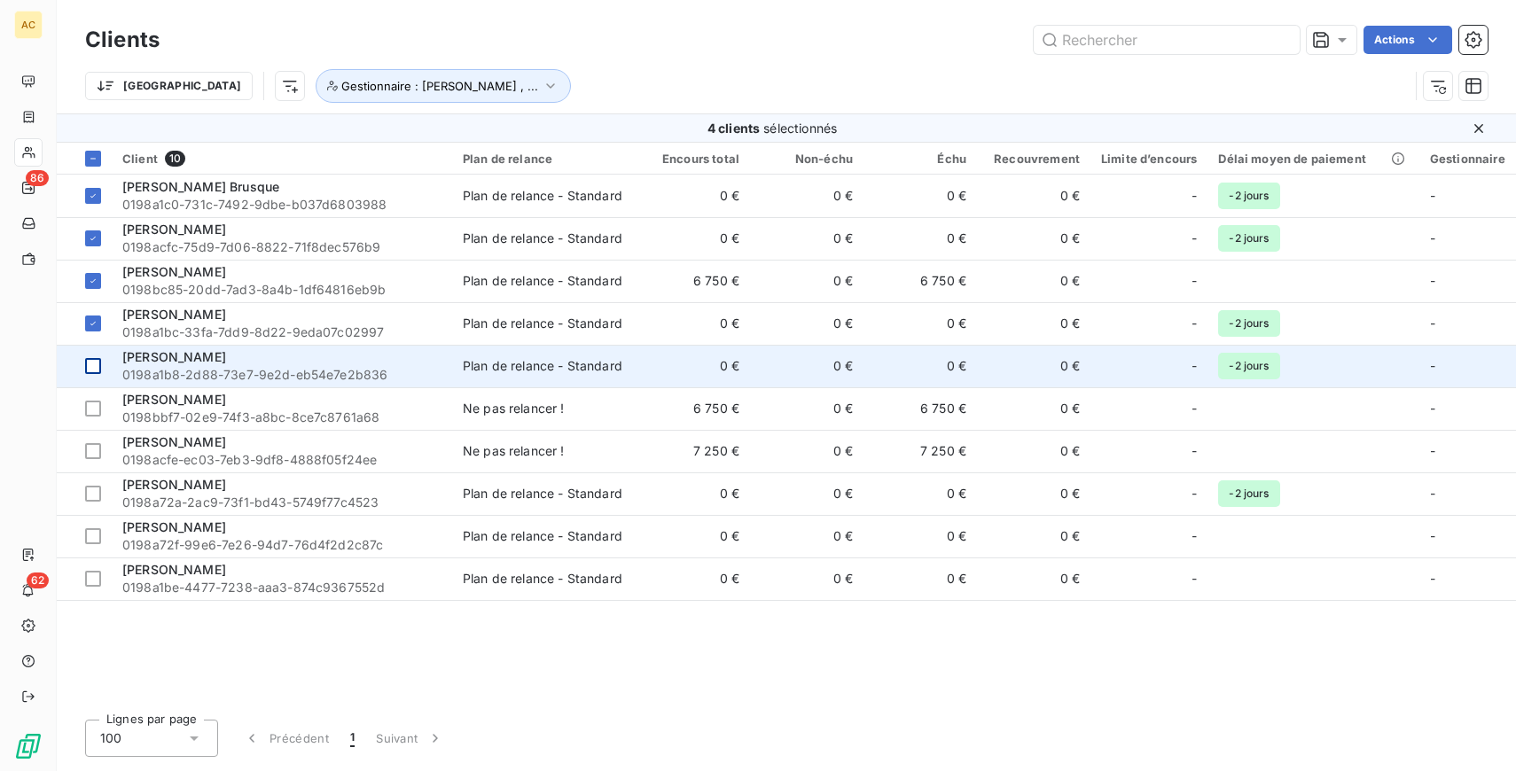
click at [97, 362] on div at bounding box center [93, 366] width 16 height 16
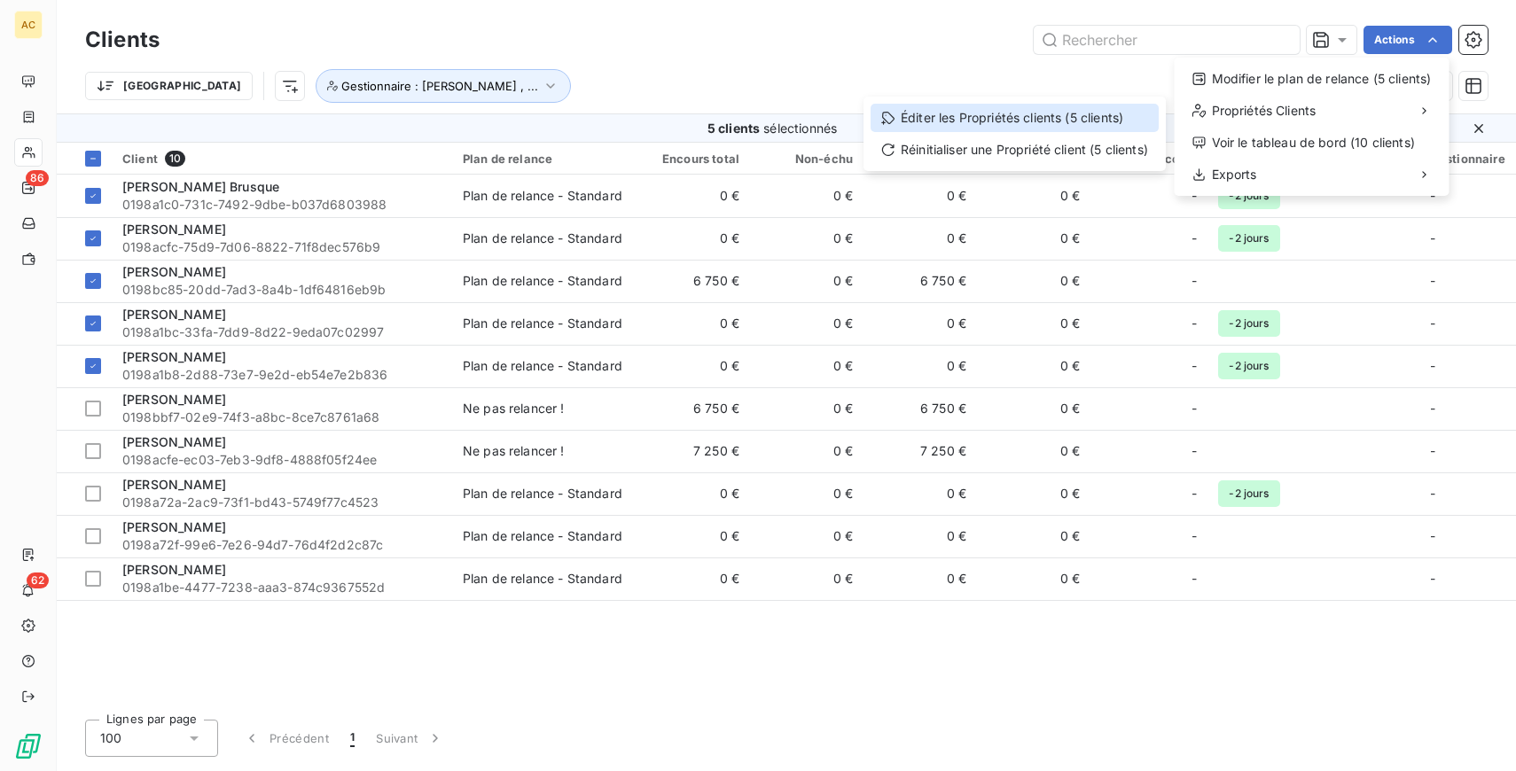
click at [1048, 122] on div "Éditer les Propriétés clients (5 clients)" at bounding box center [1014, 118] width 288 height 28
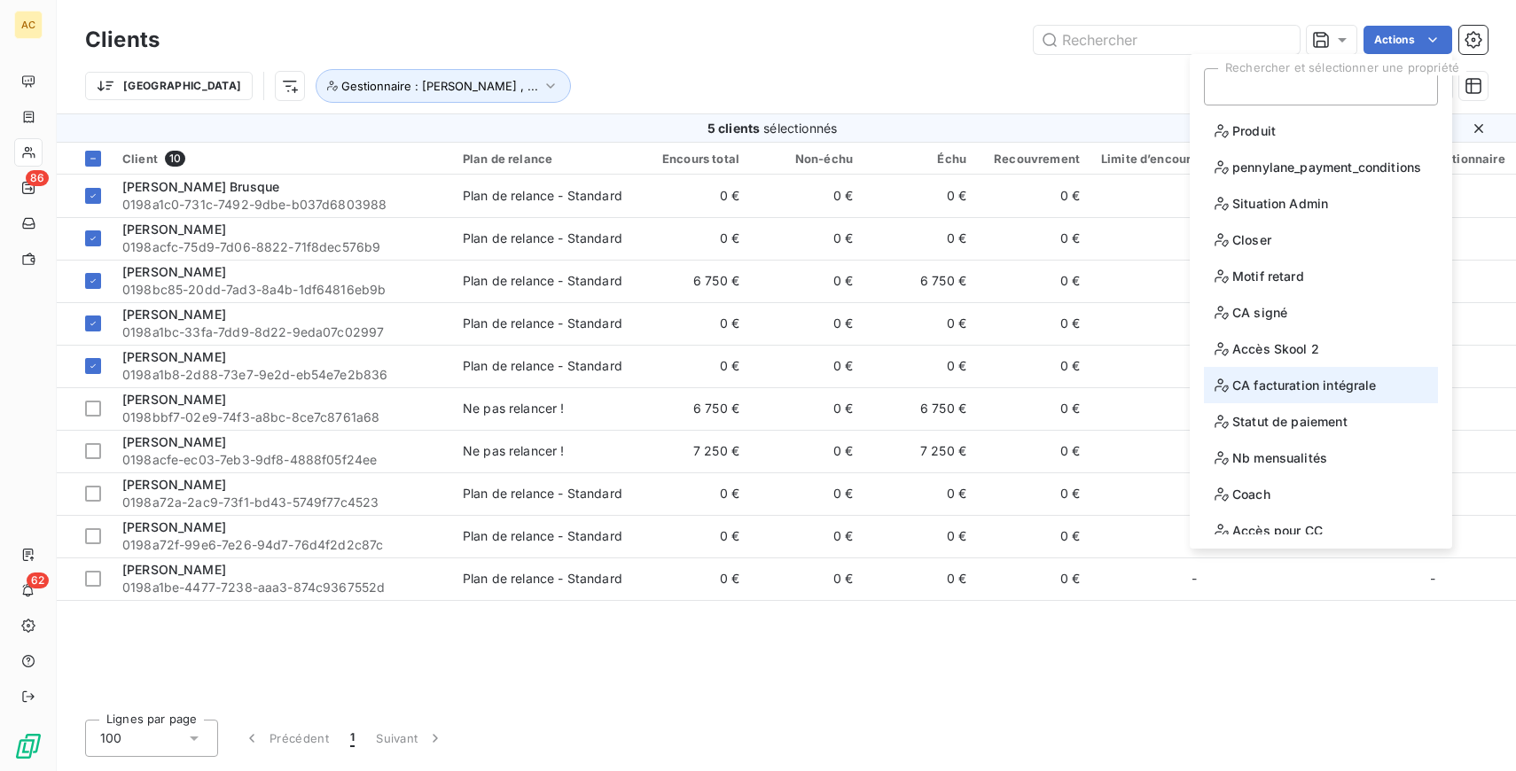
scroll to position [87, 0]
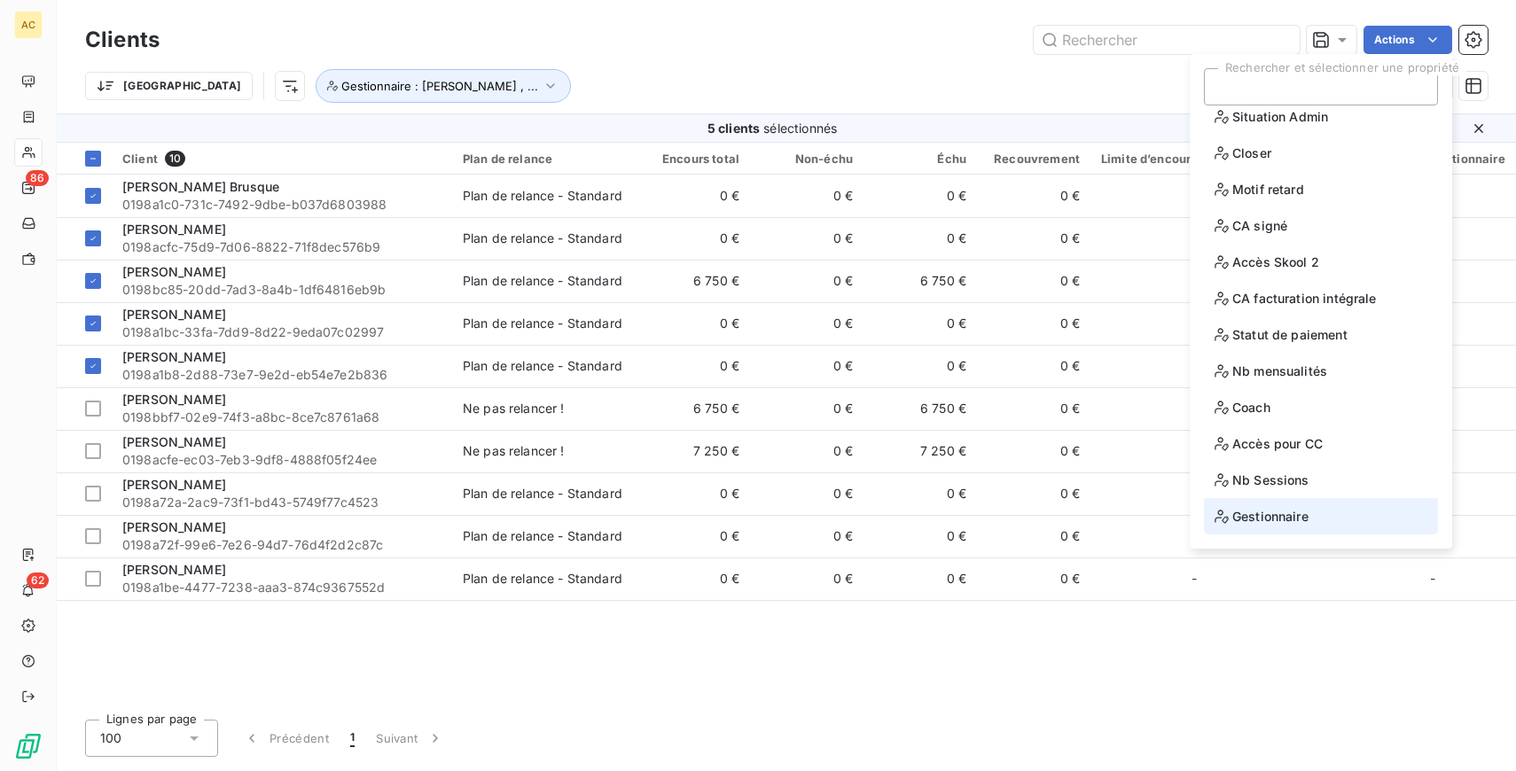
click at [1302, 522] on span "Gestionnaire" at bounding box center [1261, 516] width 94 height 22
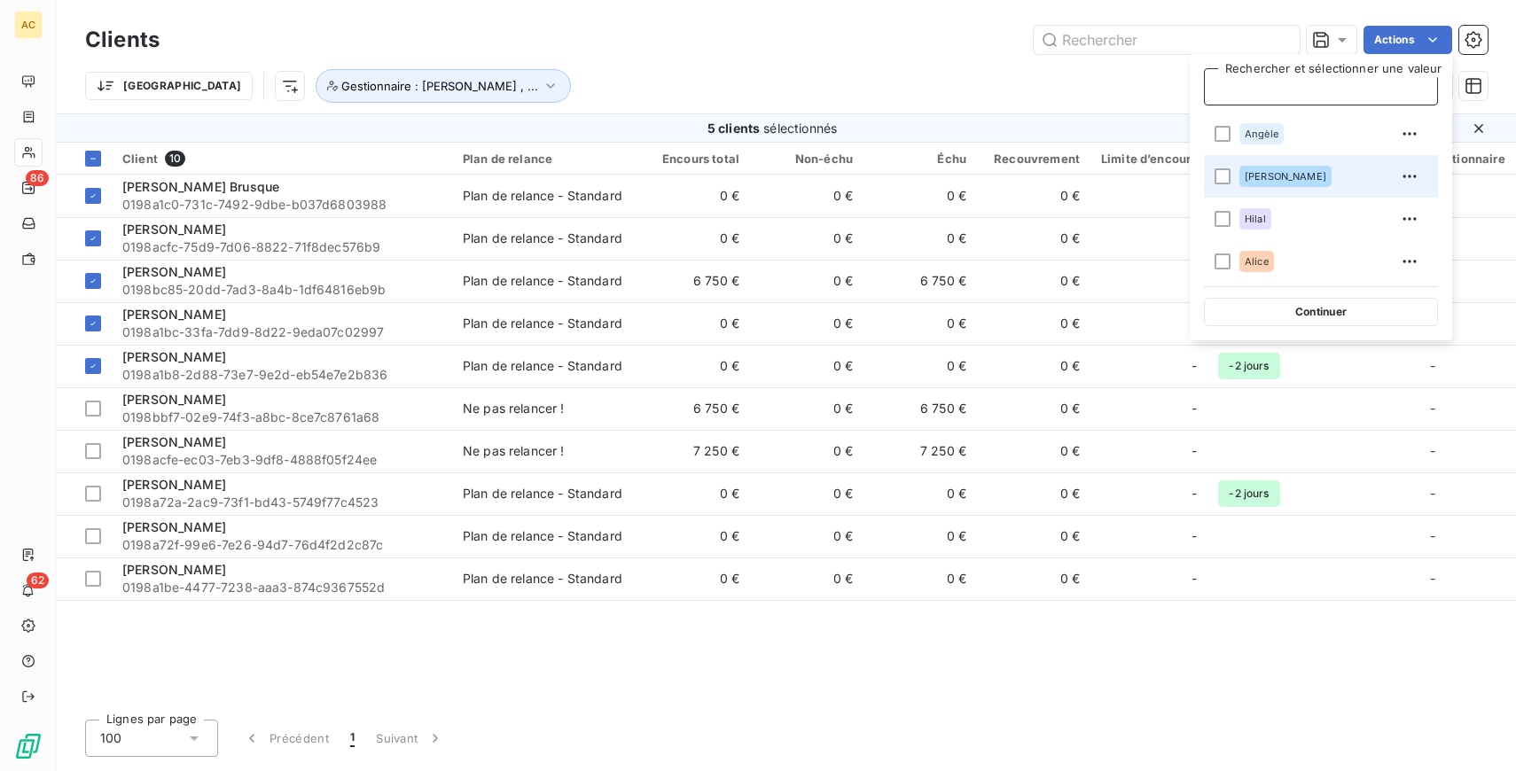
click at [1267, 175] on span "[PERSON_NAME]" at bounding box center [1285, 176] width 82 height 11
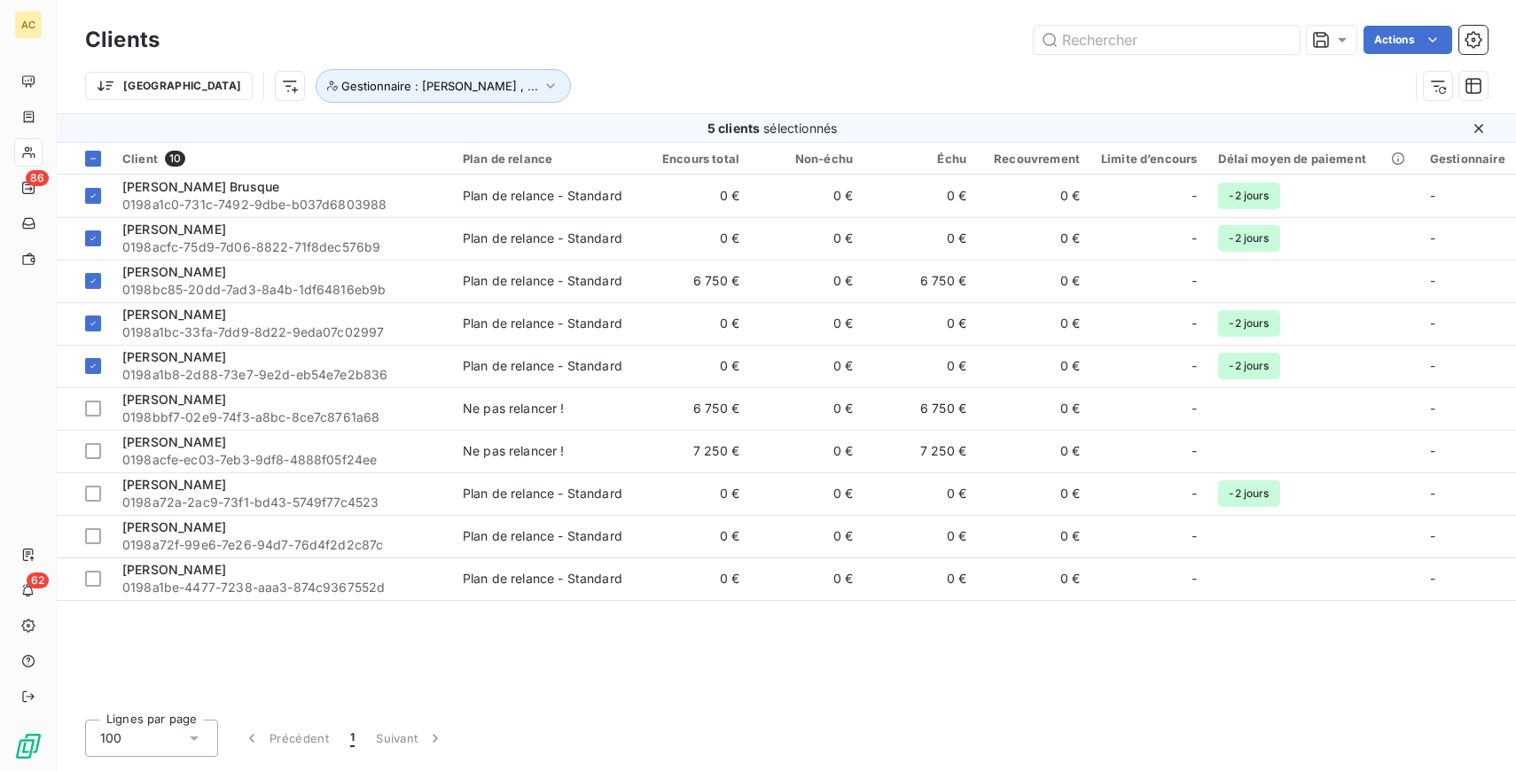
click at [1020, 88] on div "Trier Gestionnaire : Angèle , ..." at bounding box center [746, 86] width 1323 height 34
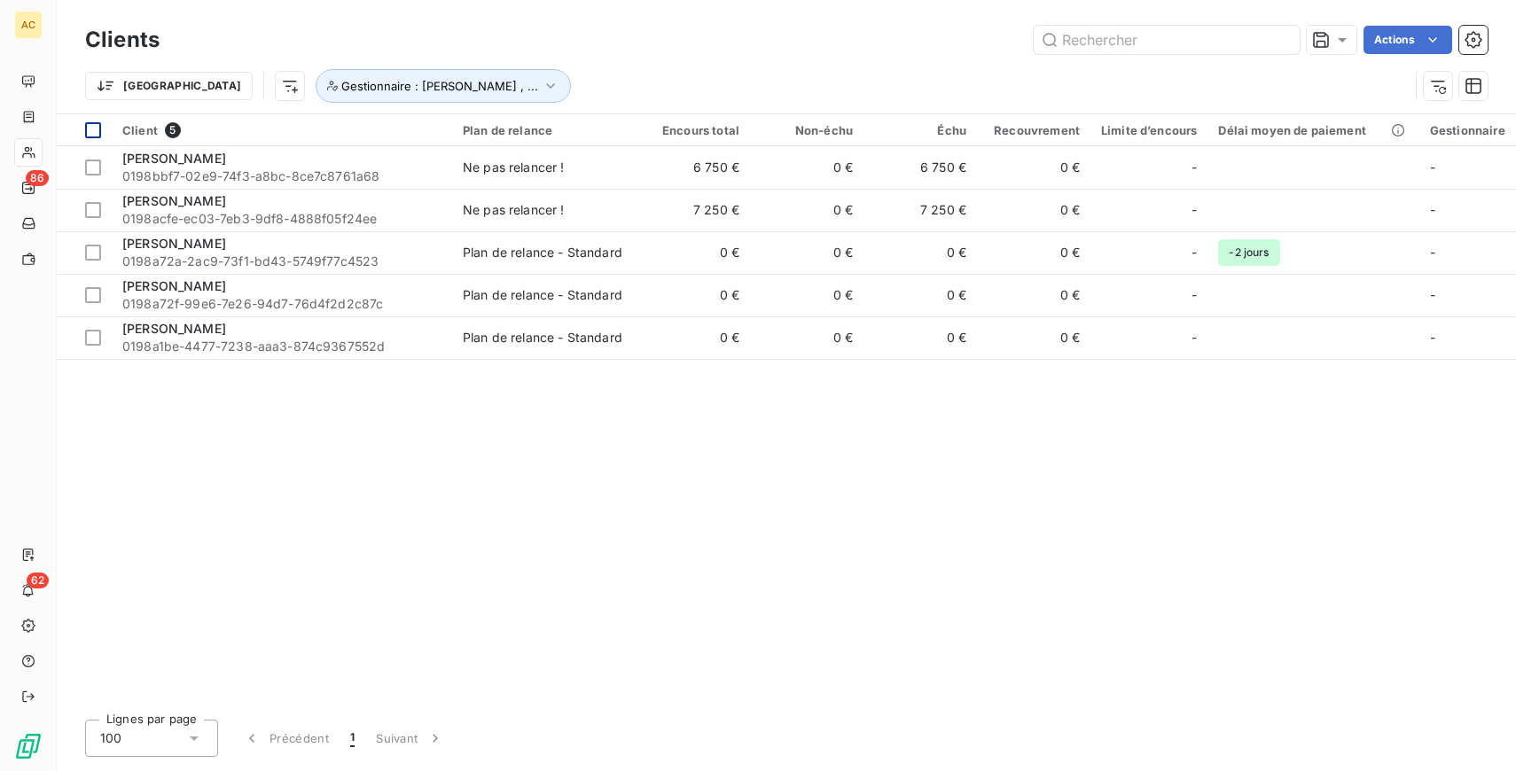
click at [89, 129] on div at bounding box center [93, 130] width 16 height 16
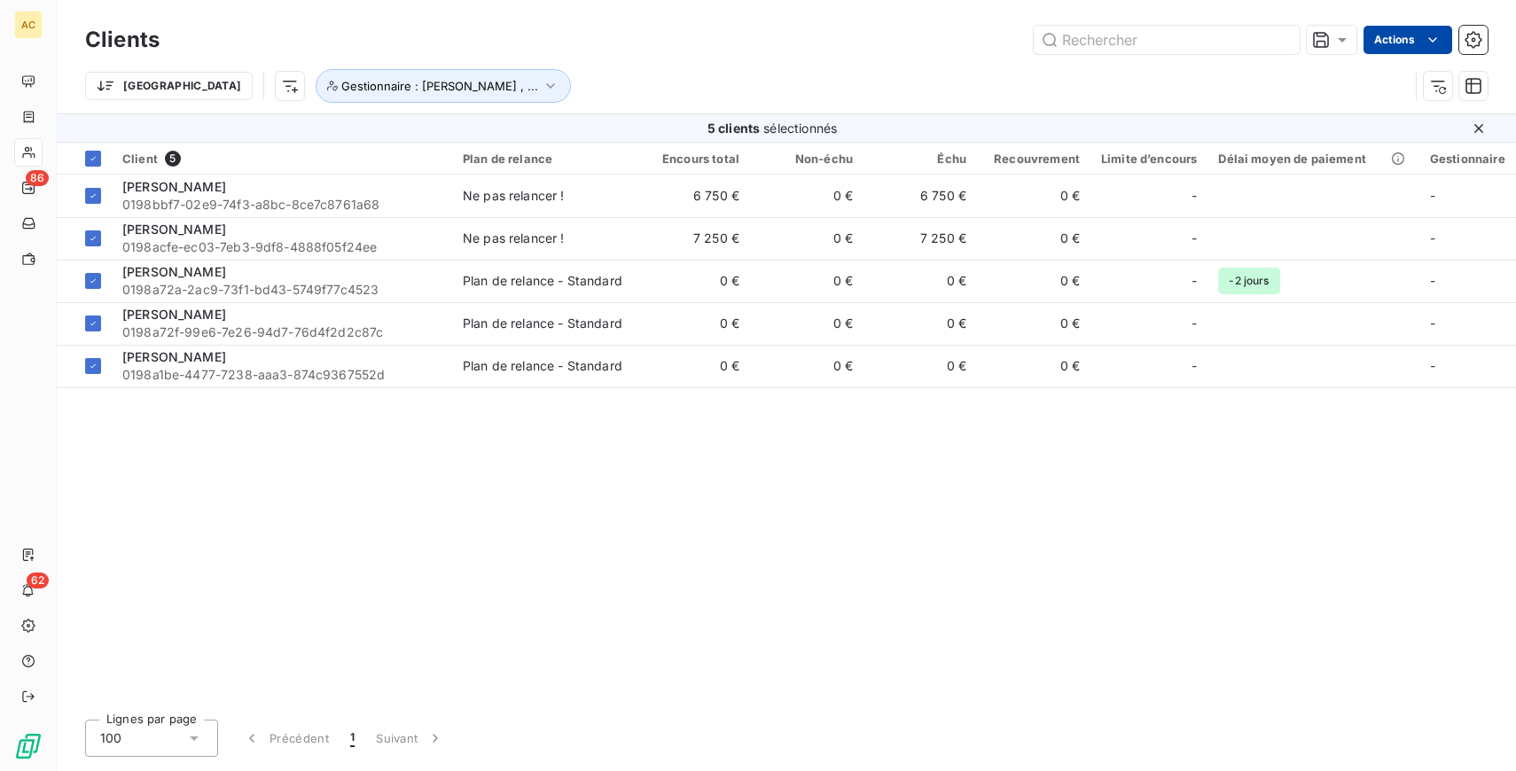
click at [1391, 39] on html "AC 86 62 Clients Actions Trier Gestionnaire : [PERSON_NAME] , ... 5 clients sél…" at bounding box center [758, 385] width 1516 height 771
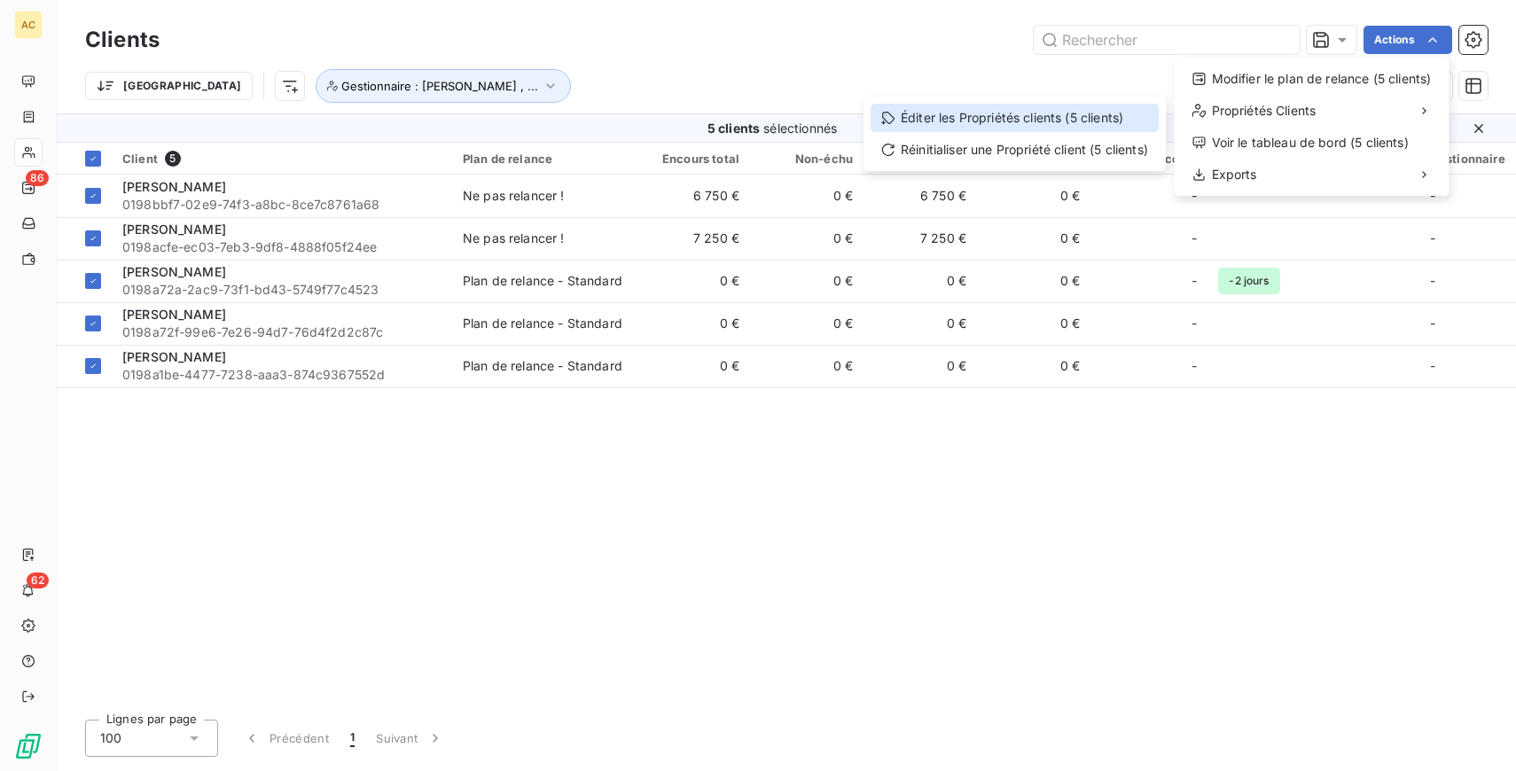
click at [1036, 123] on div "Éditer les Propriétés clients (5 clients)" at bounding box center [1014, 118] width 288 height 28
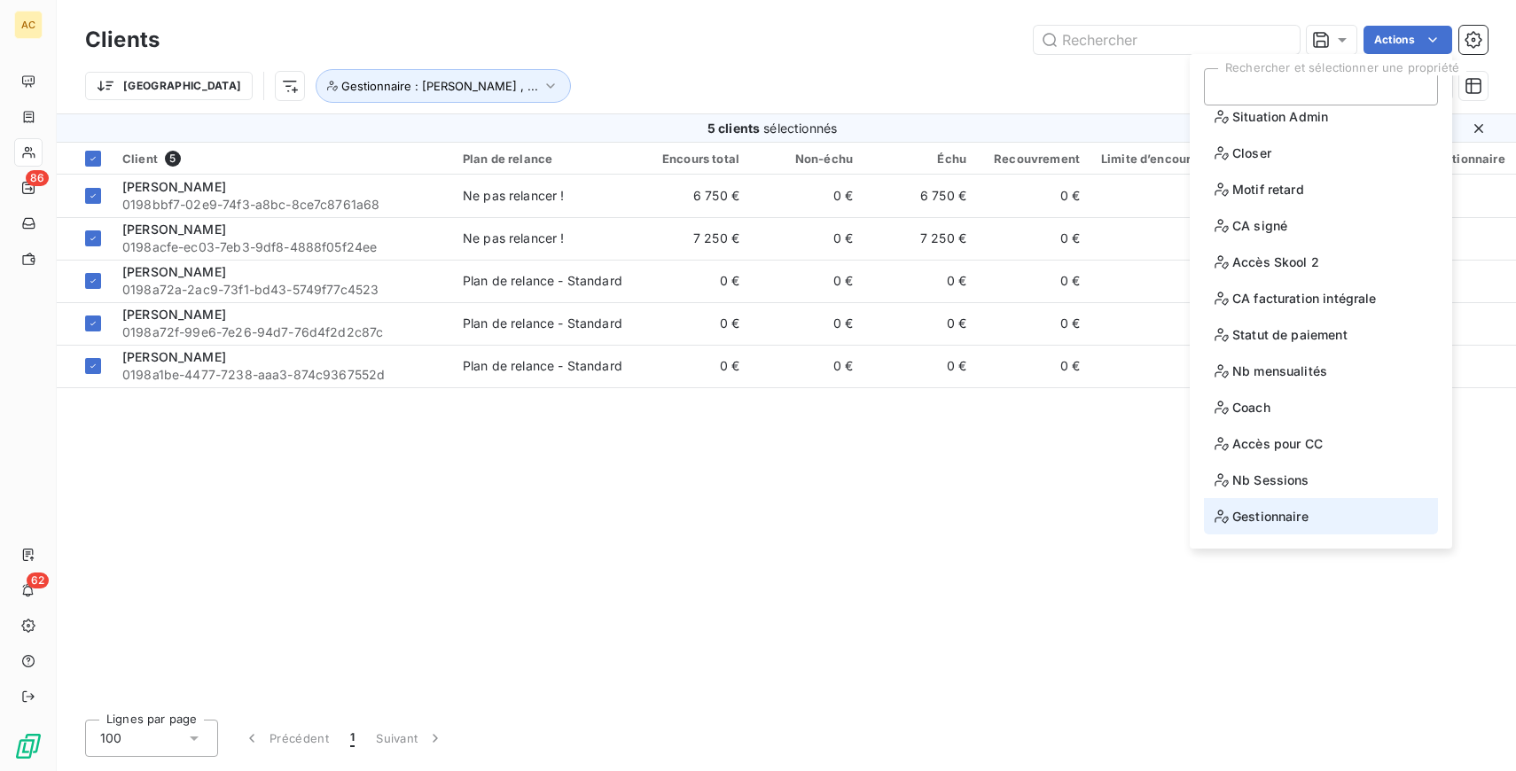
click at [1298, 524] on span "Gestionnaire" at bounding box center [1261, 516] width 94 height 22
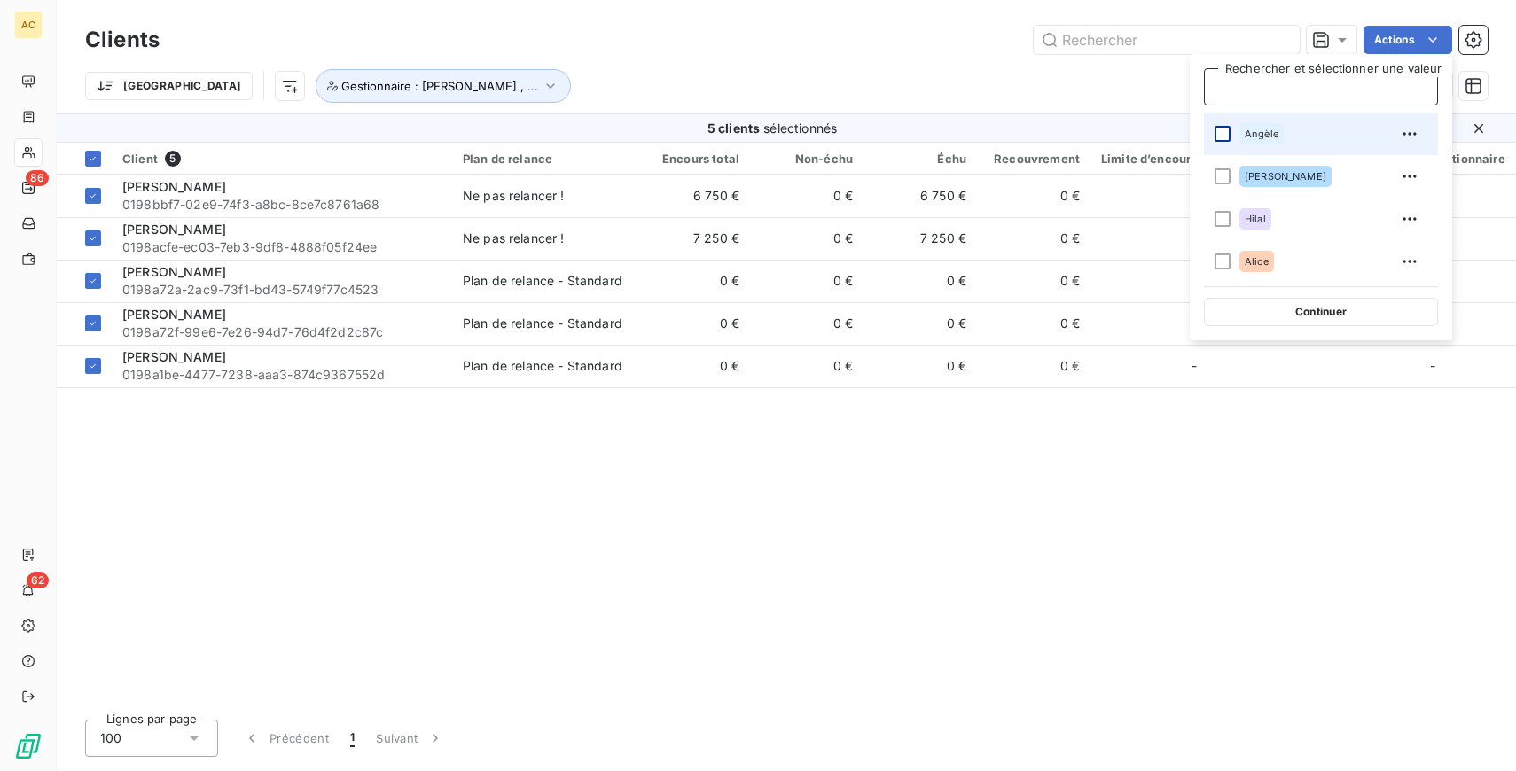
click at [1221, 136] on div at bounding box center [1222, 134] width 16 height 16
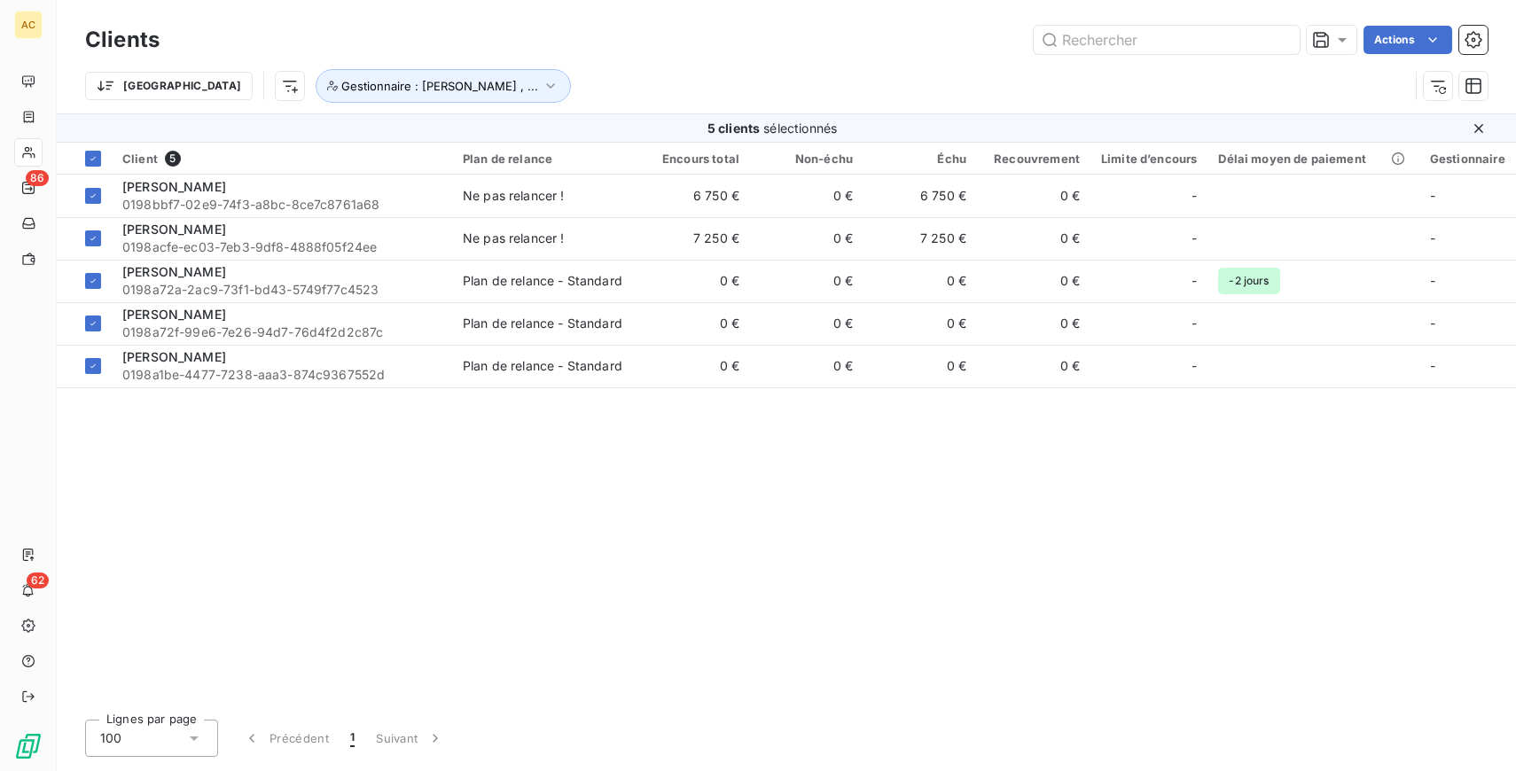
click at [1032, 82] on div "Trier Gestionnaire : Angèle , ..." at bounding box center [746, 86] width 1323 height 34
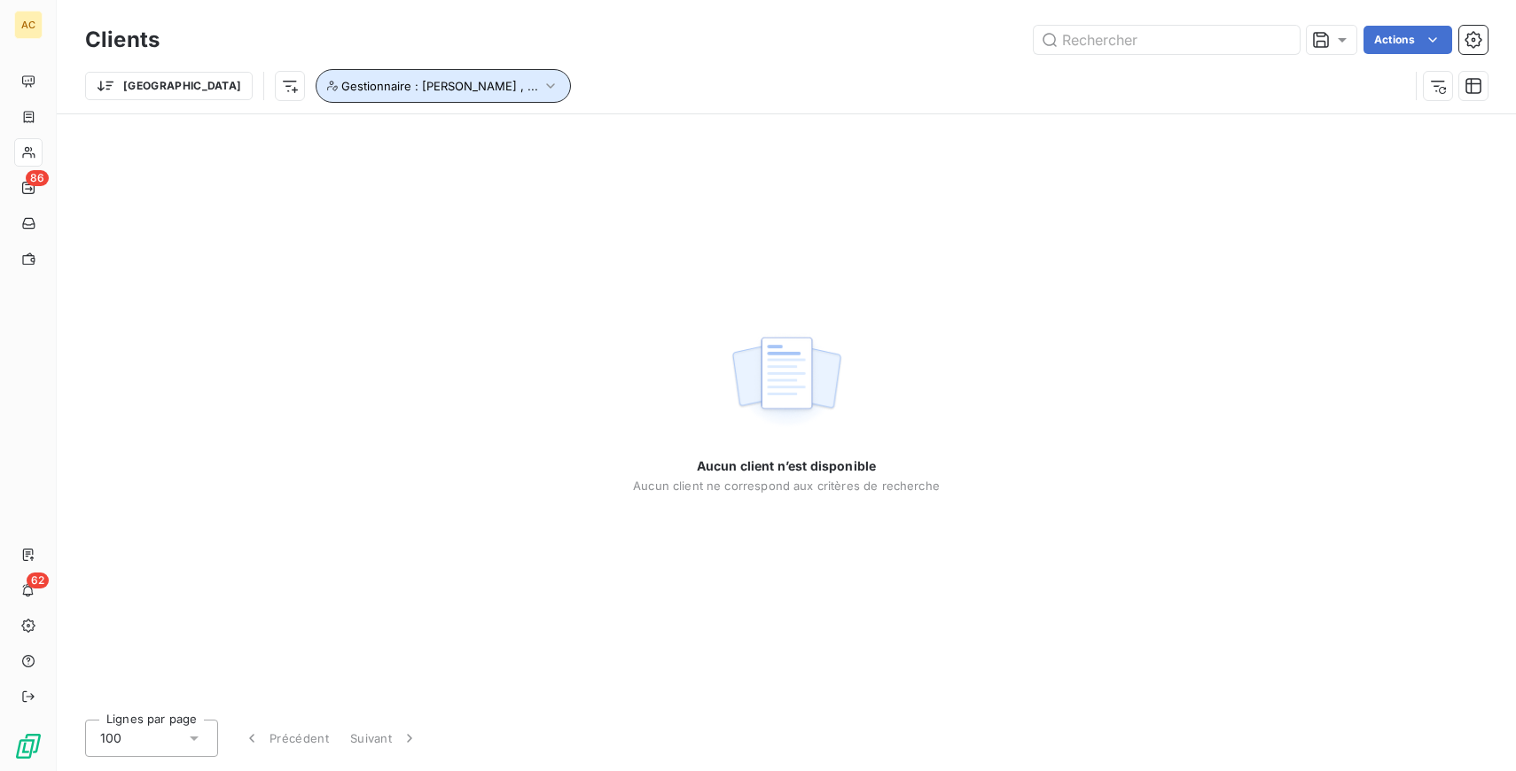
click at [341, 82] on span "Gestionnaire : [PERSON_NAME] , ..." at bounding box center [439, 86] width 197 height 14
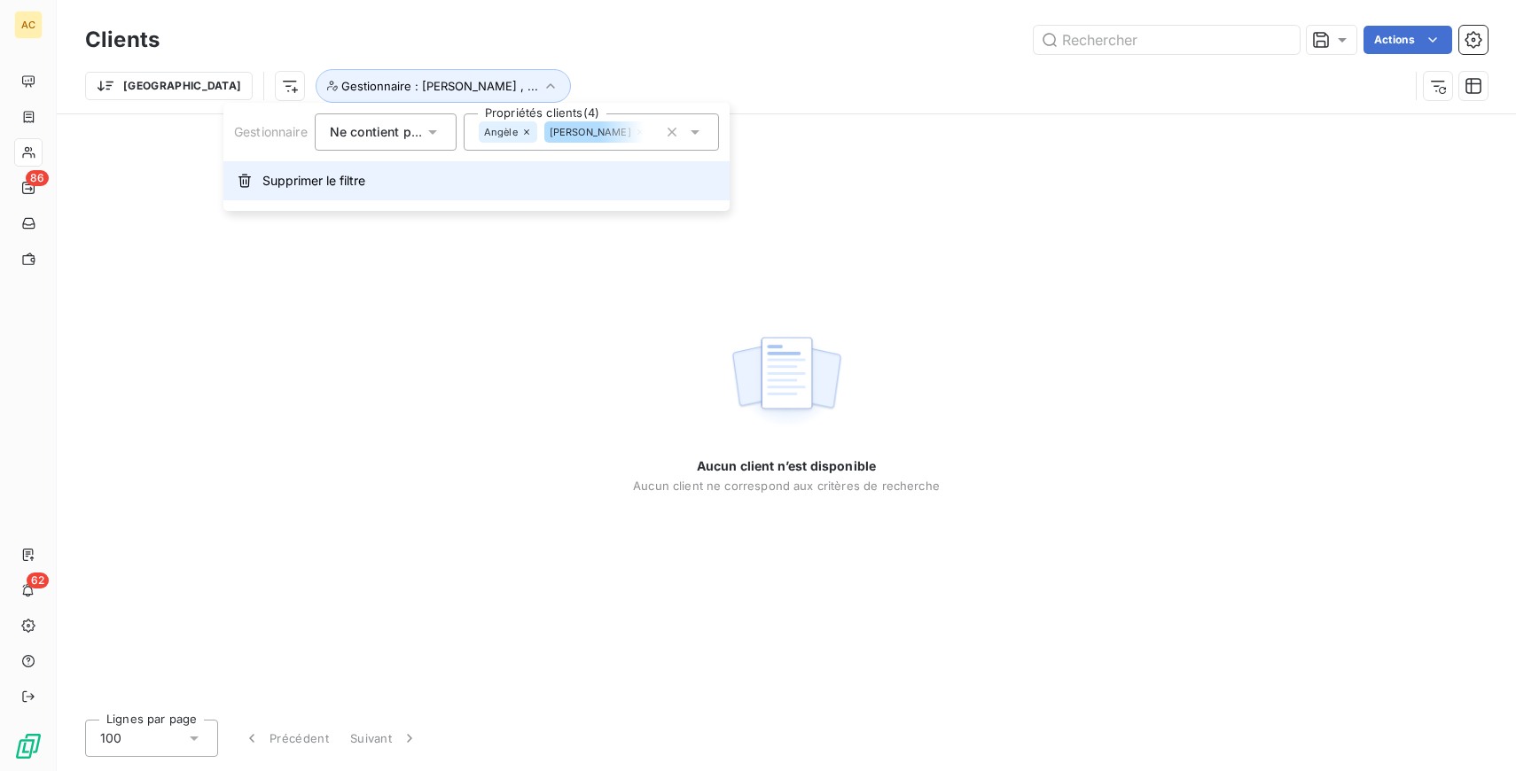
click at [283, 175] on span "Supprimer le filtre" at bounding box center [313, 181] width 103 height 18
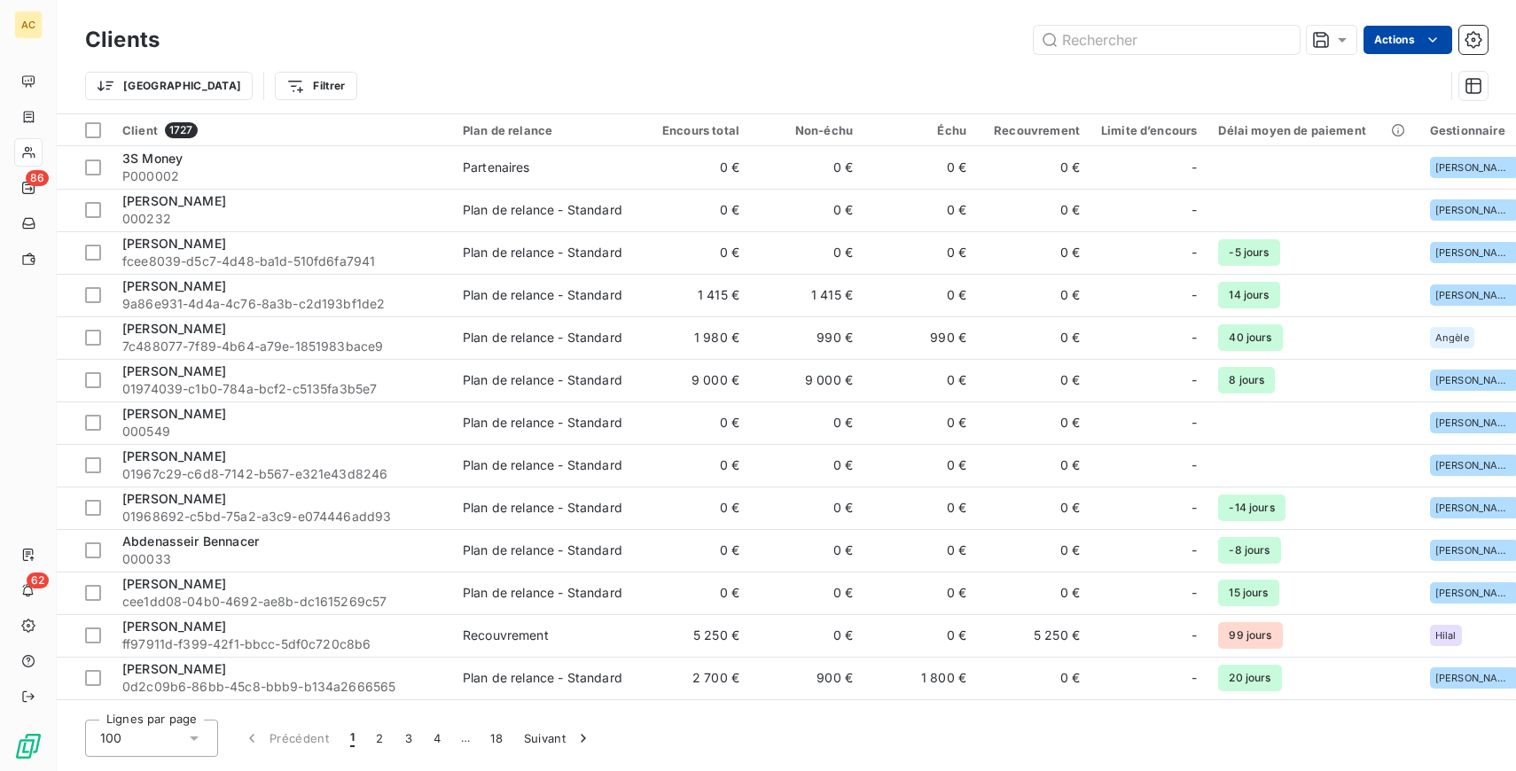
click at [1421, 43] on html "AC 86 62 Clients Actions Trier Filtrer Client 1727 Plan de relance Encours tota…" at bounding box center [758, 385] width 1516 height 771
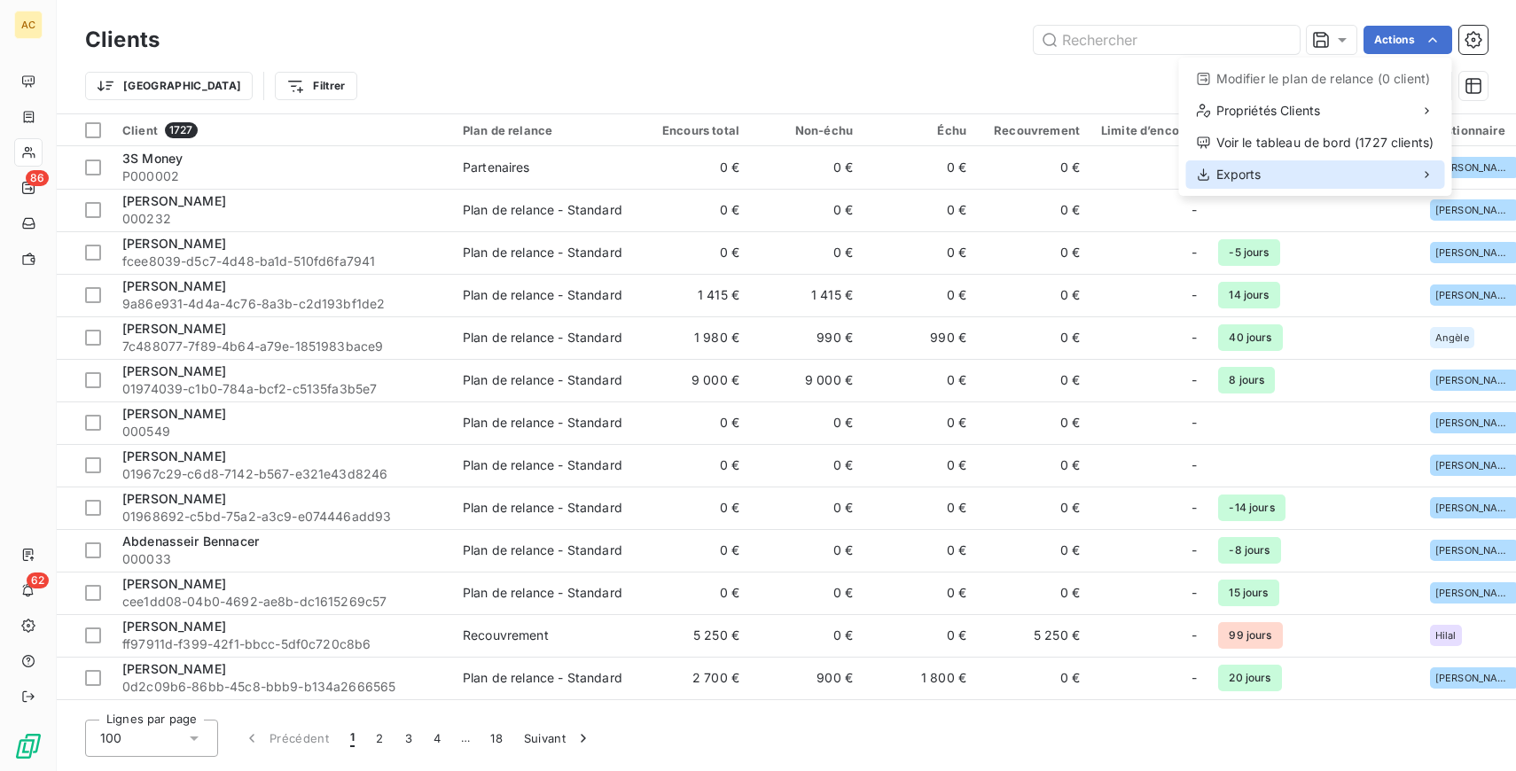
click at [1316, 175] on div "Exports" at bounding box center [1315, 174] width 259 height 28
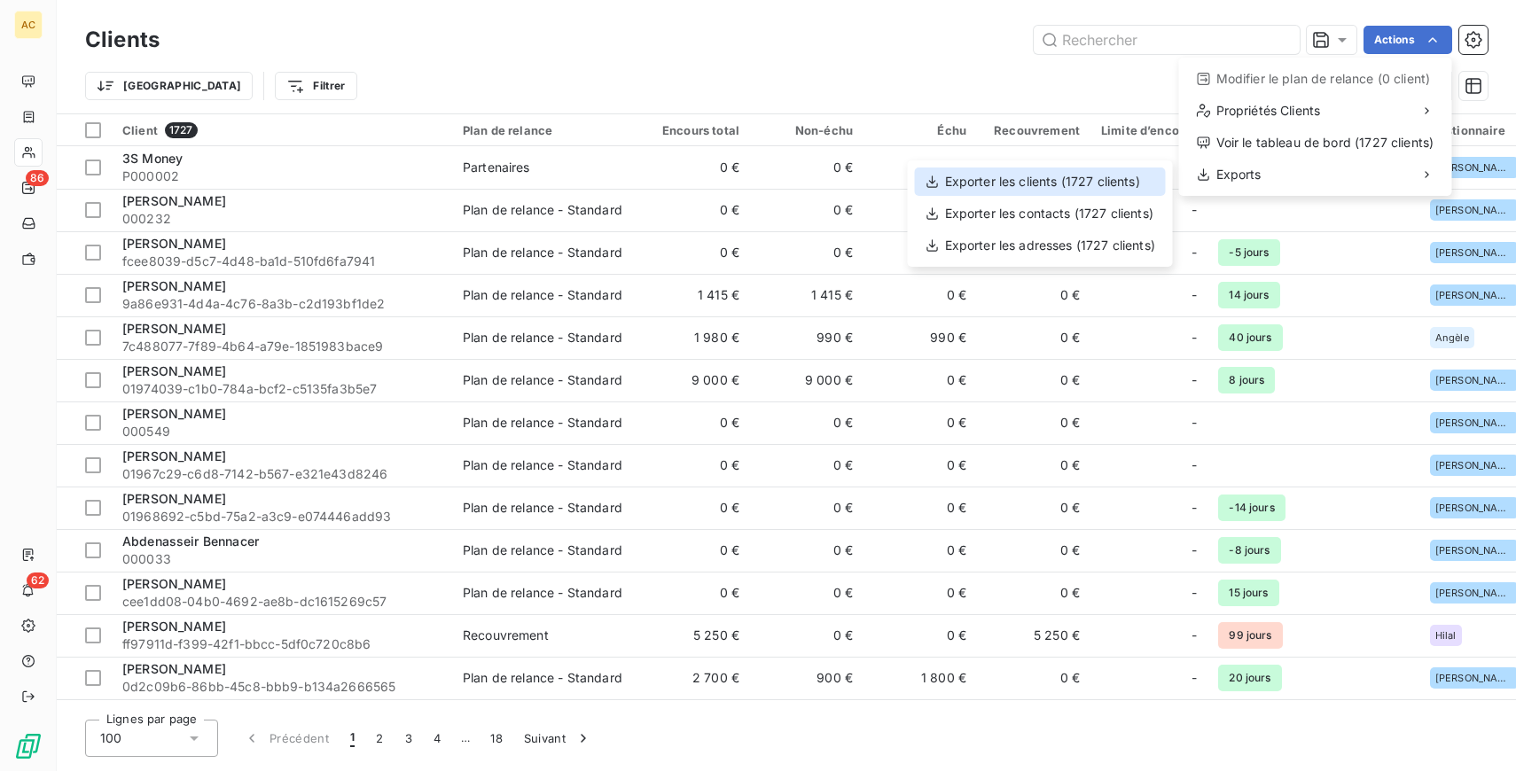
click at [1067, 187] on div "Exporter les clients (1727 clients)" at bounding box center [1040, 182] width 251 height 28
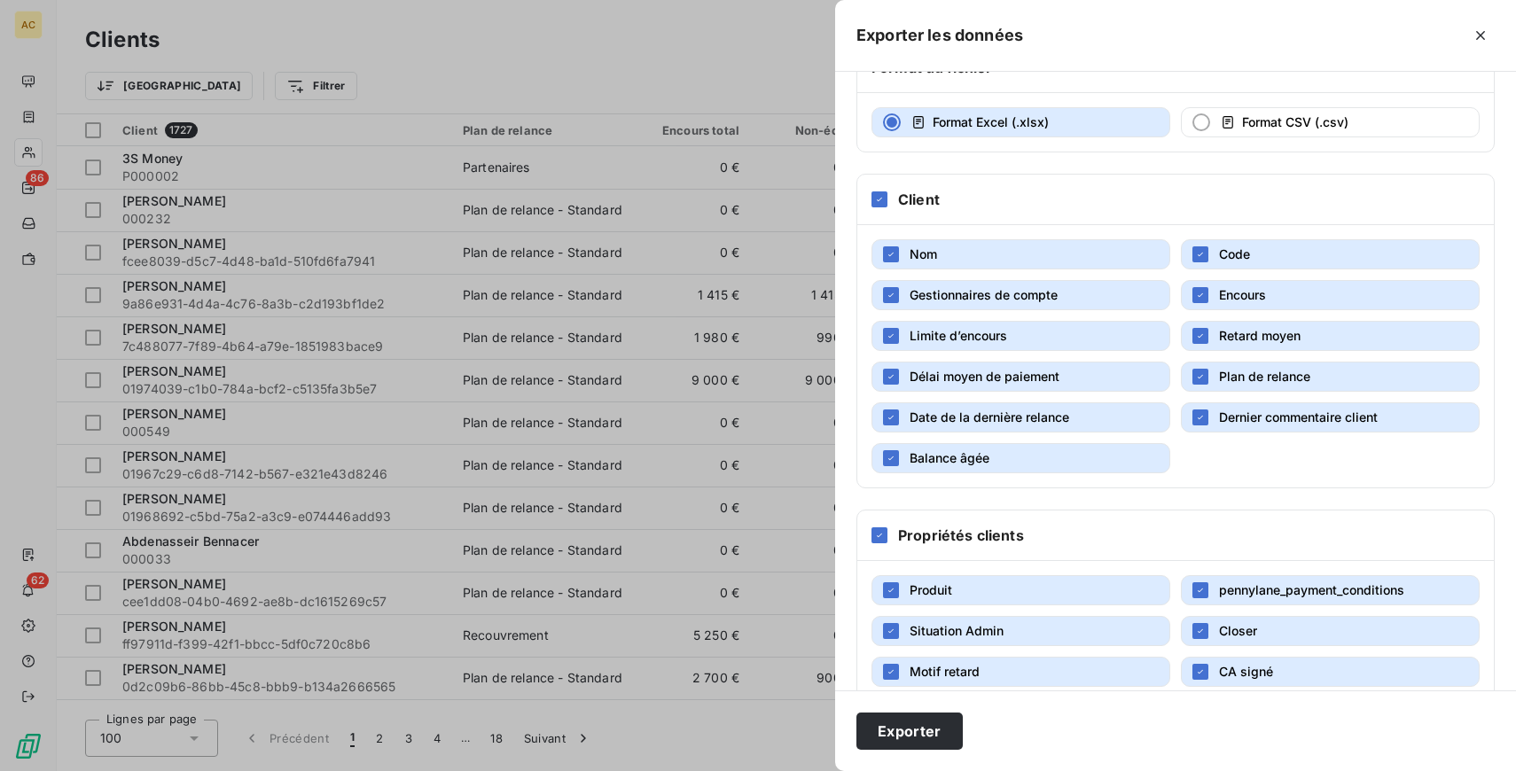
scroll to position [129, 0]
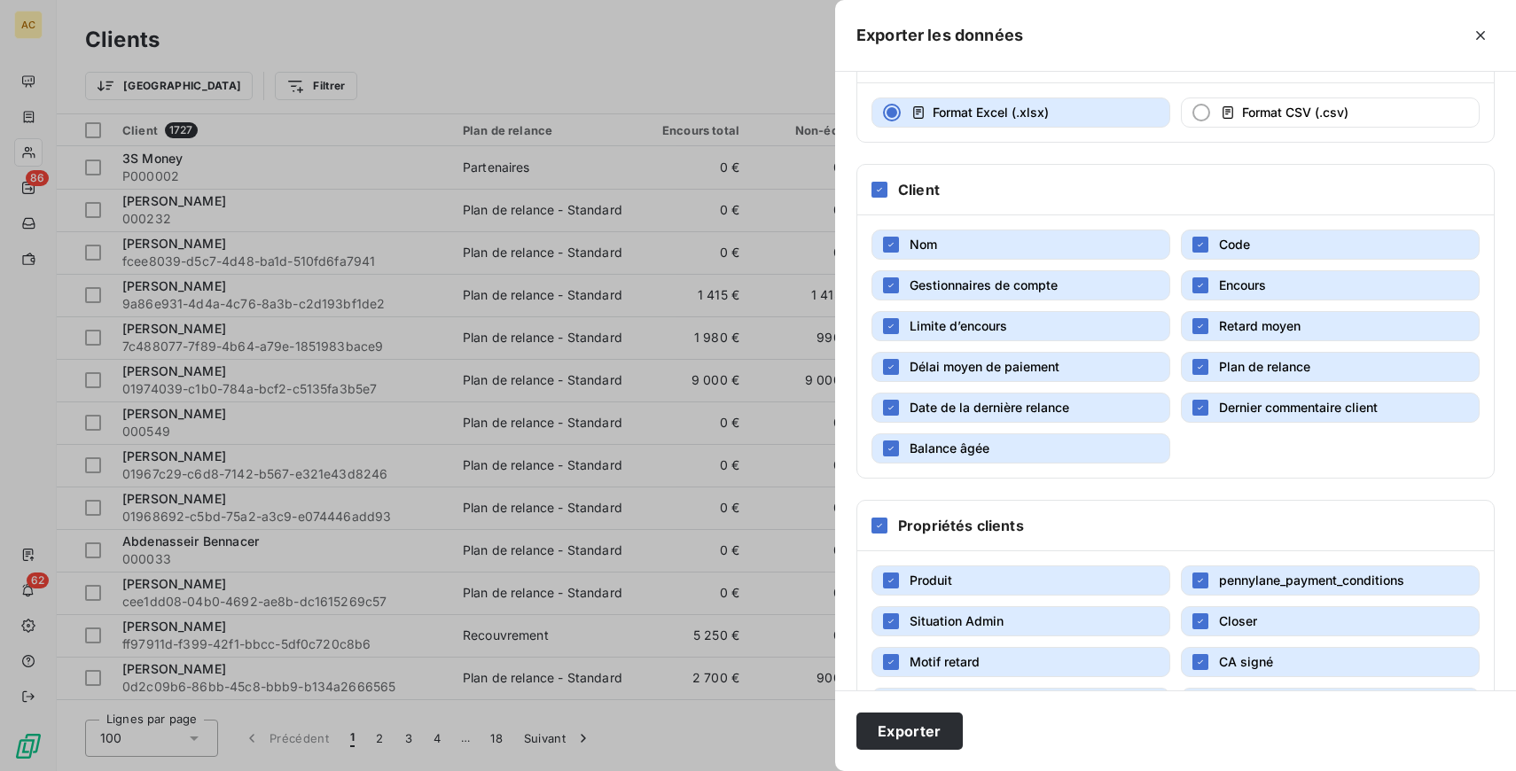
click at [1050, 293] on span "Gestionnaires de compte" at bounding box center [983, 286] width 148 height 18
click at [1070, 327] on button "Limite d’encours" at bounding box center [1020, 326] width 299 height 30
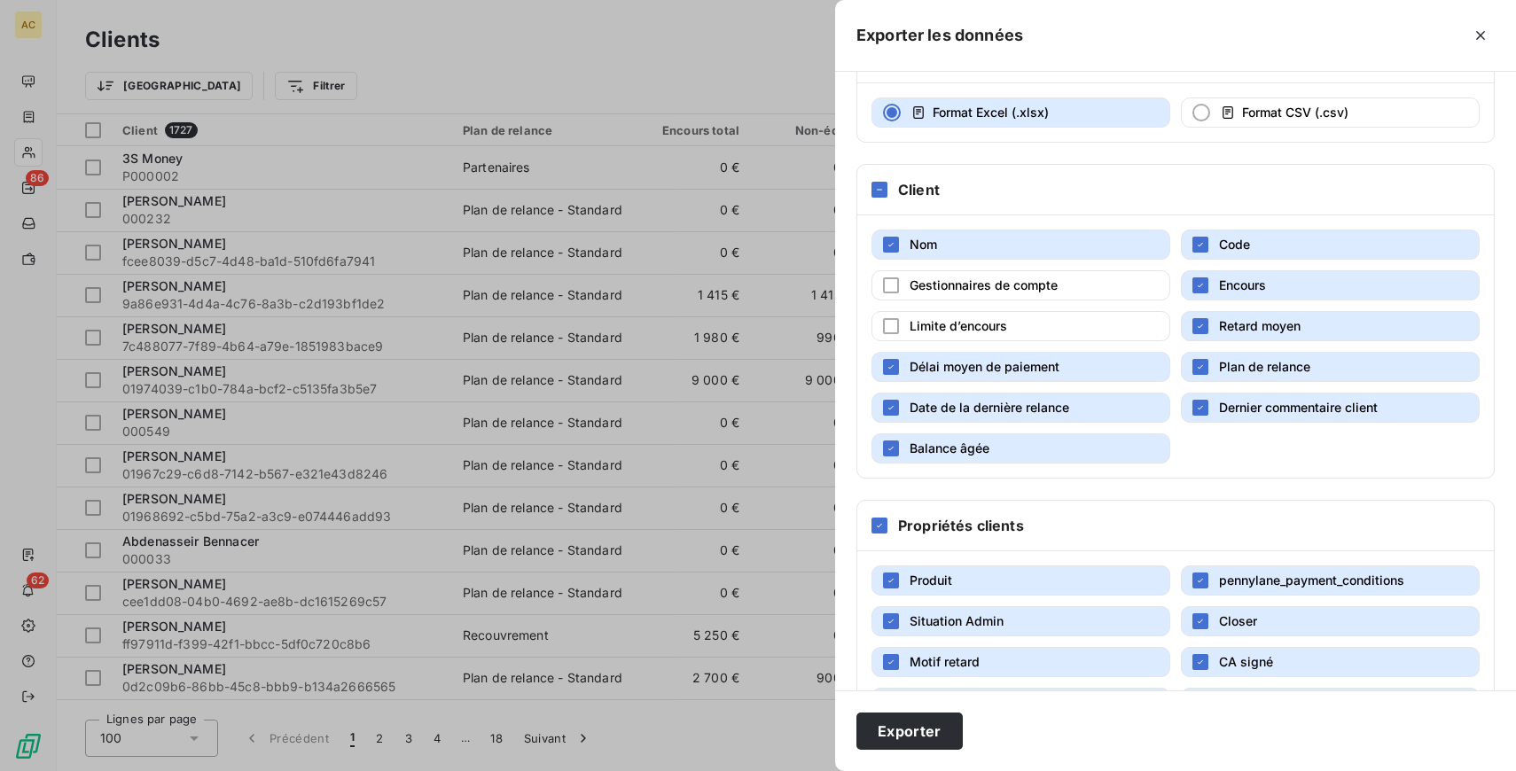
click at [1245, 328] on span "Retard moyen" at bounding box center [1260, 325] width 82 height 15
click at [1106, 363] on button "Délai moyen de paiement" at bounding box center [1020, 367] width 299 height 30
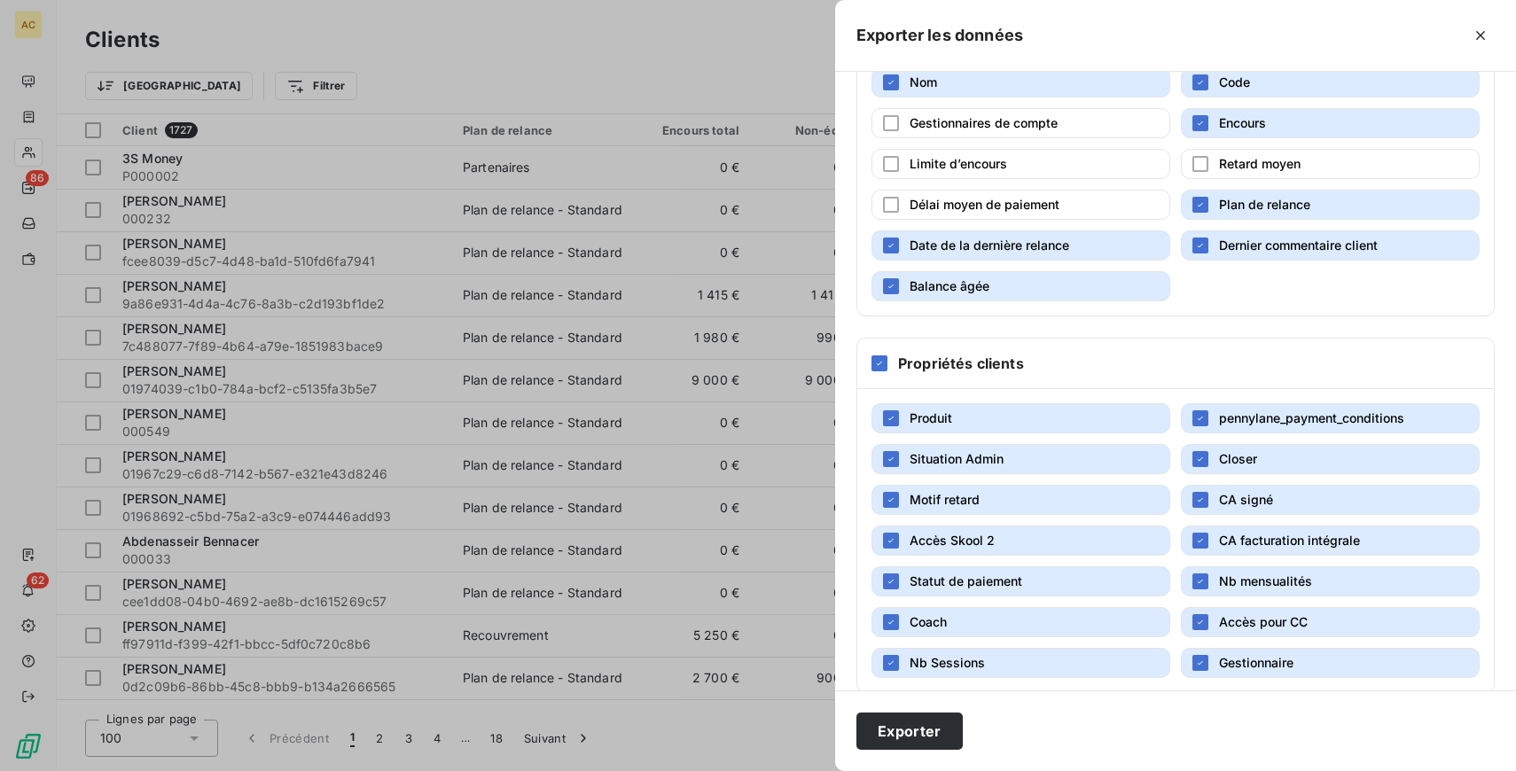
scroll to position [315, 0]
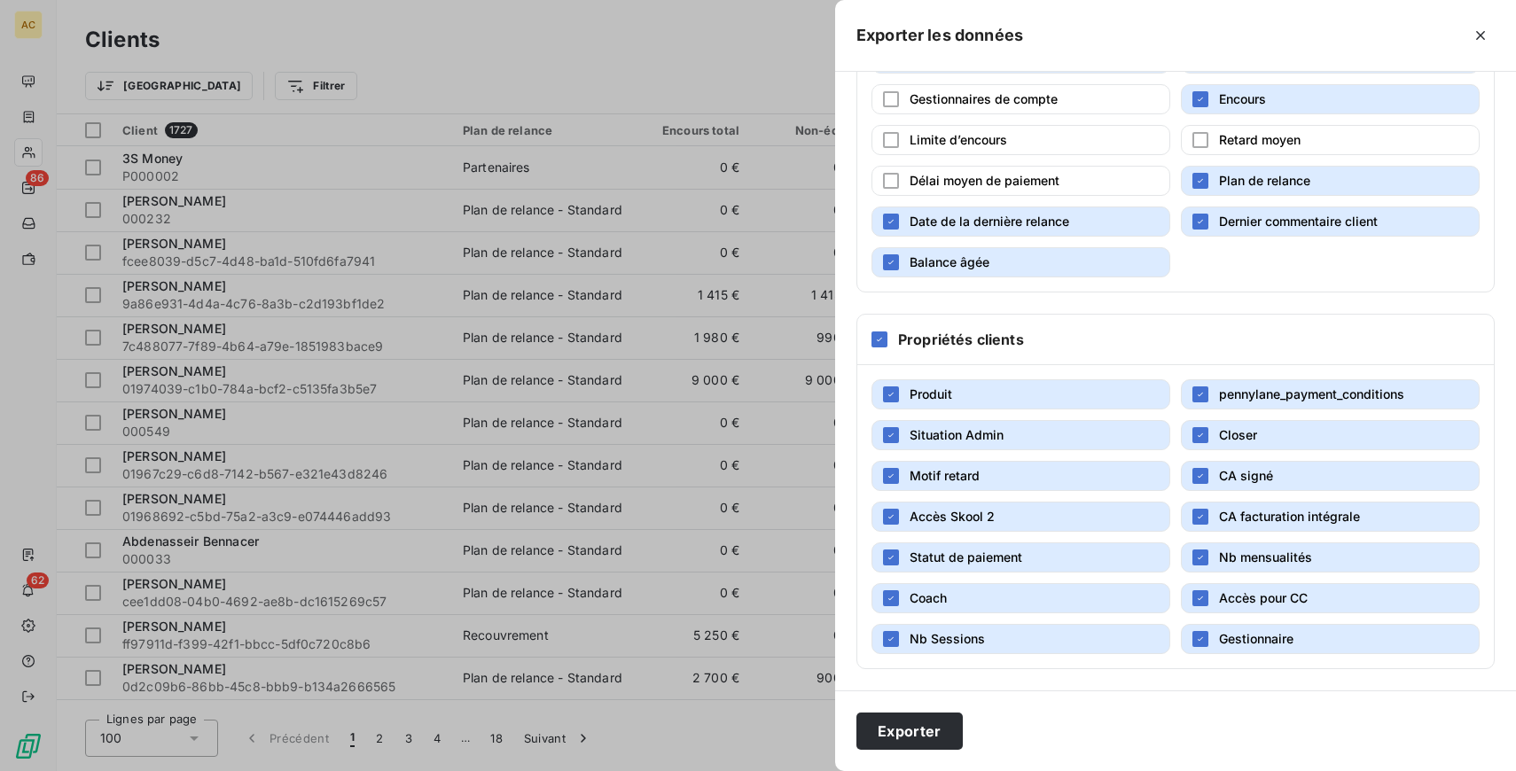
click at [933, 335] on h6 "Propriétés clients" at bounding box center [961, 339] width 126 height 21
click at [884, 339] on icon at bounding box center [879, 339] width 11 height 11
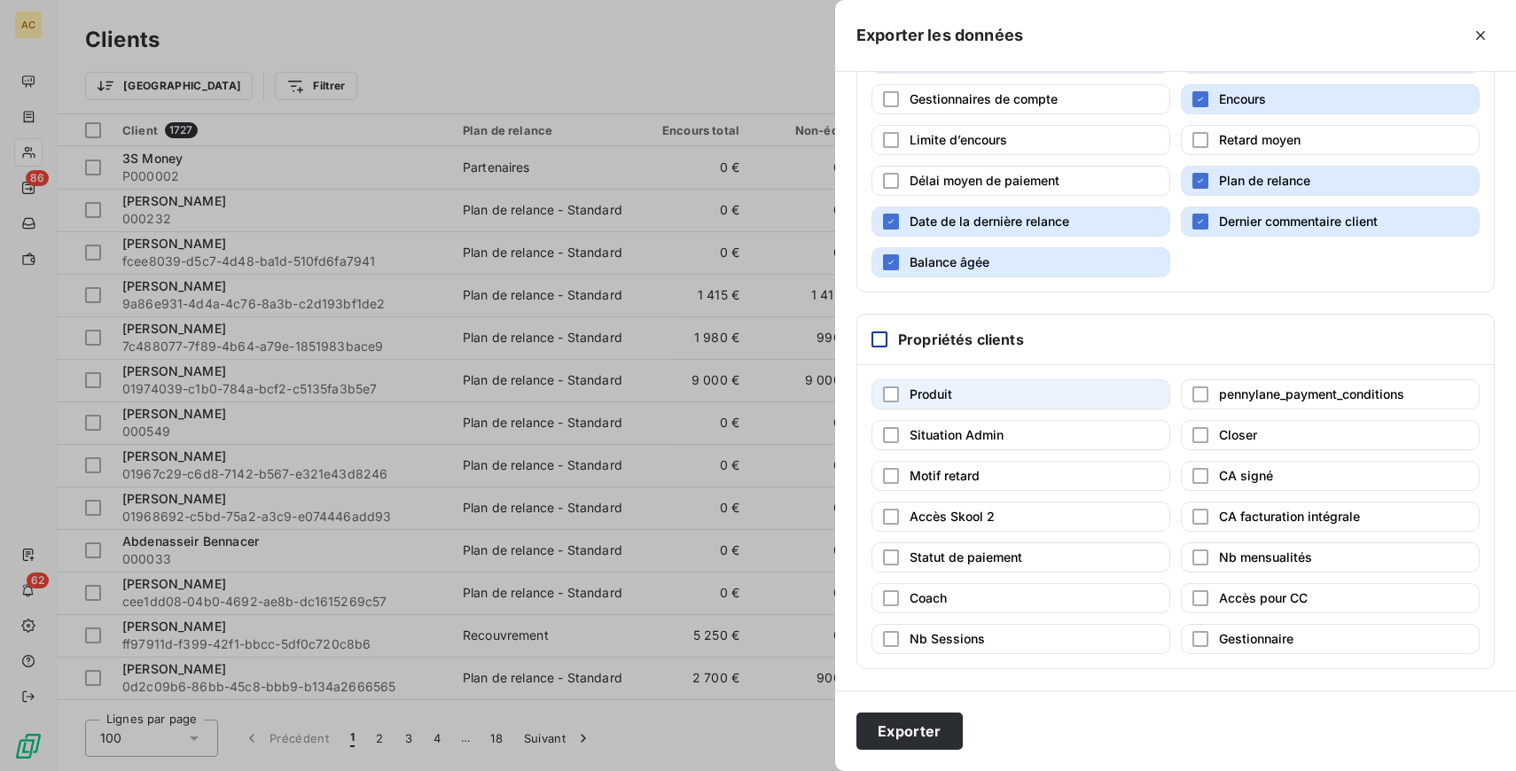
click at [927, 396] on span "Produit" at bounding box center [930, 393] width 43 height 15
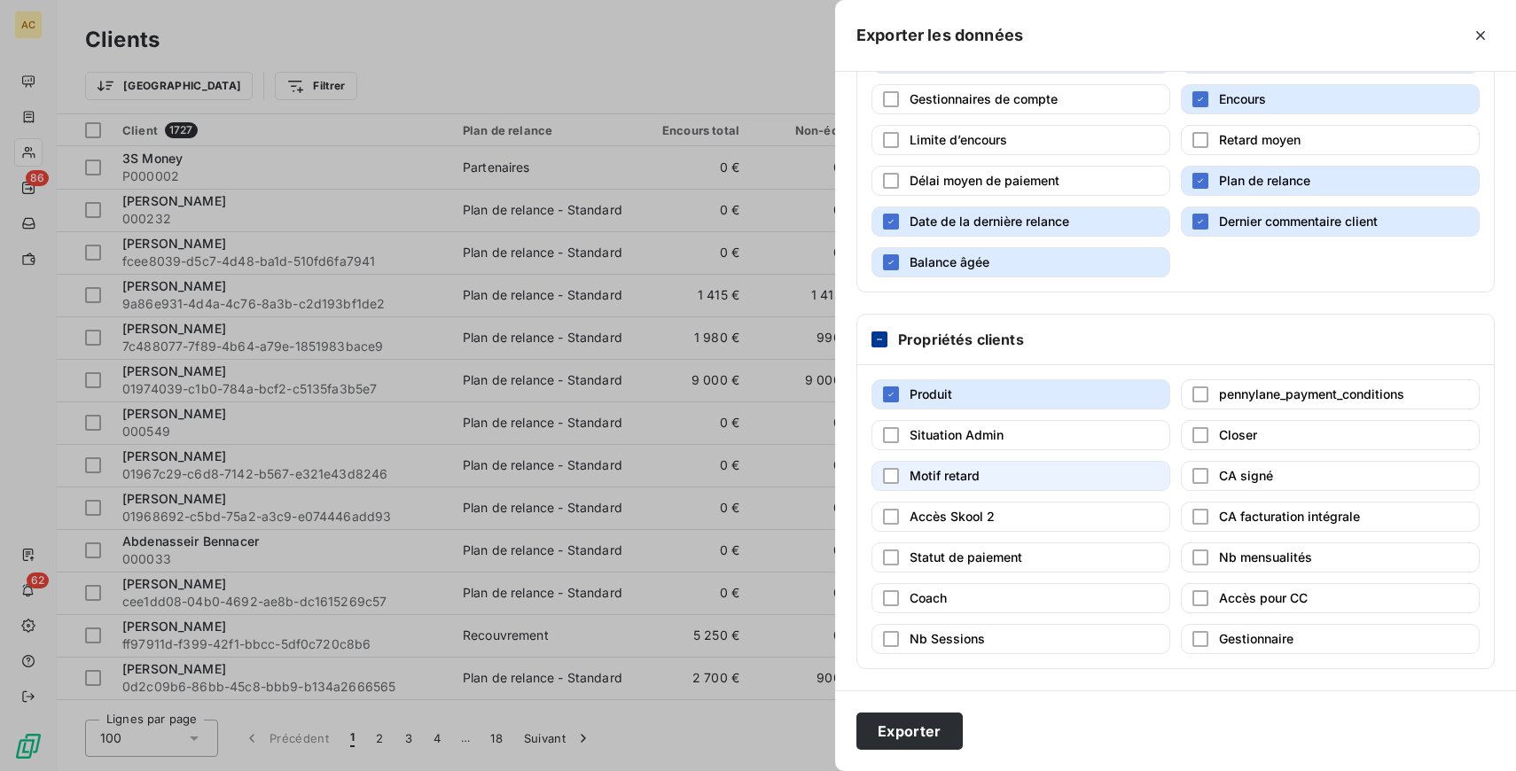
click at [979, 487] on button "Motif retard" at bounding box center [1020, 476] width 299 height 30
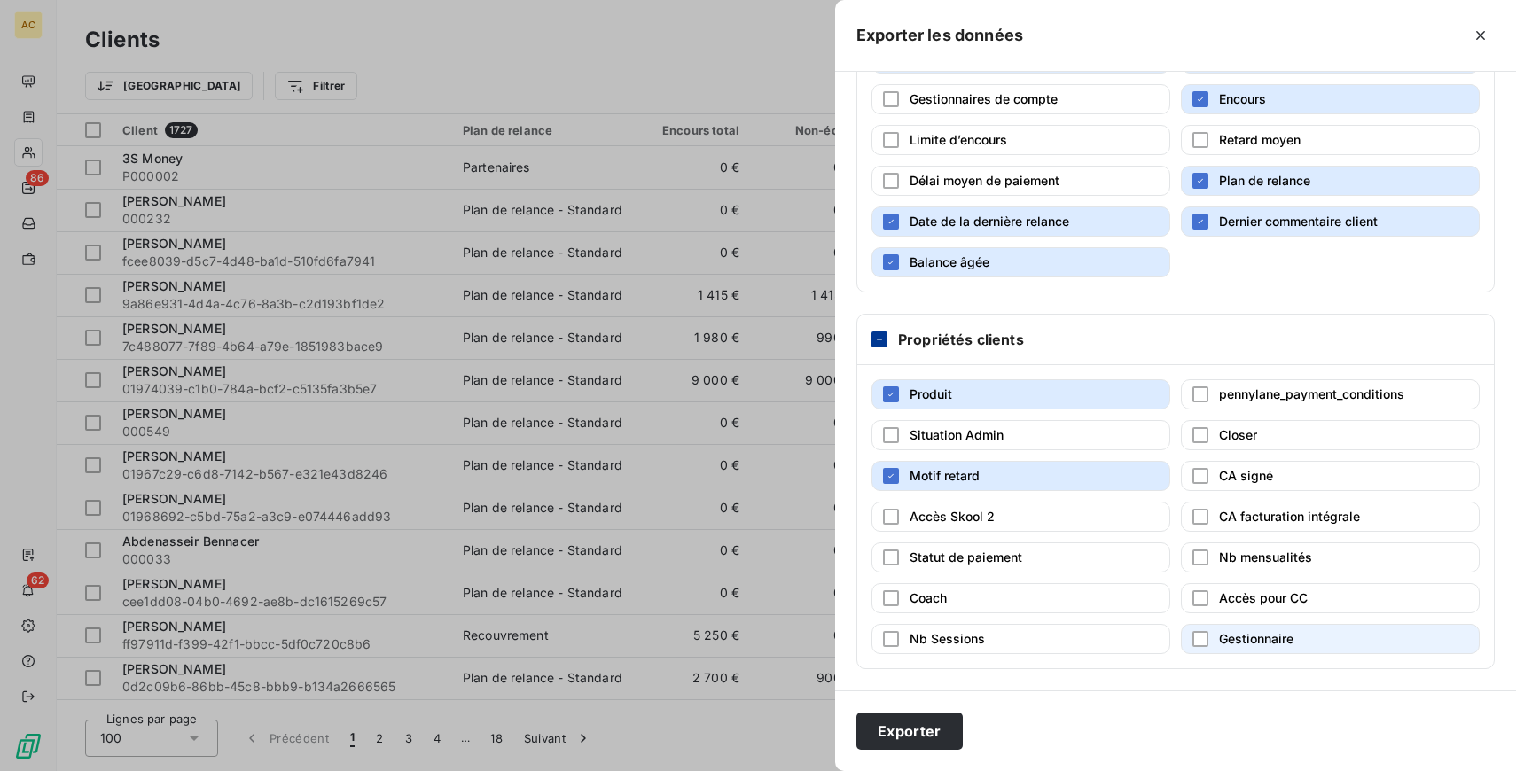
click at [1249, 643] on span "Gestionnaire" at bounding box center [1256, 638] width 74 height 15
click at [923, 727] on button "Exporter" at bounding box center [909, 731] width 106 height 37
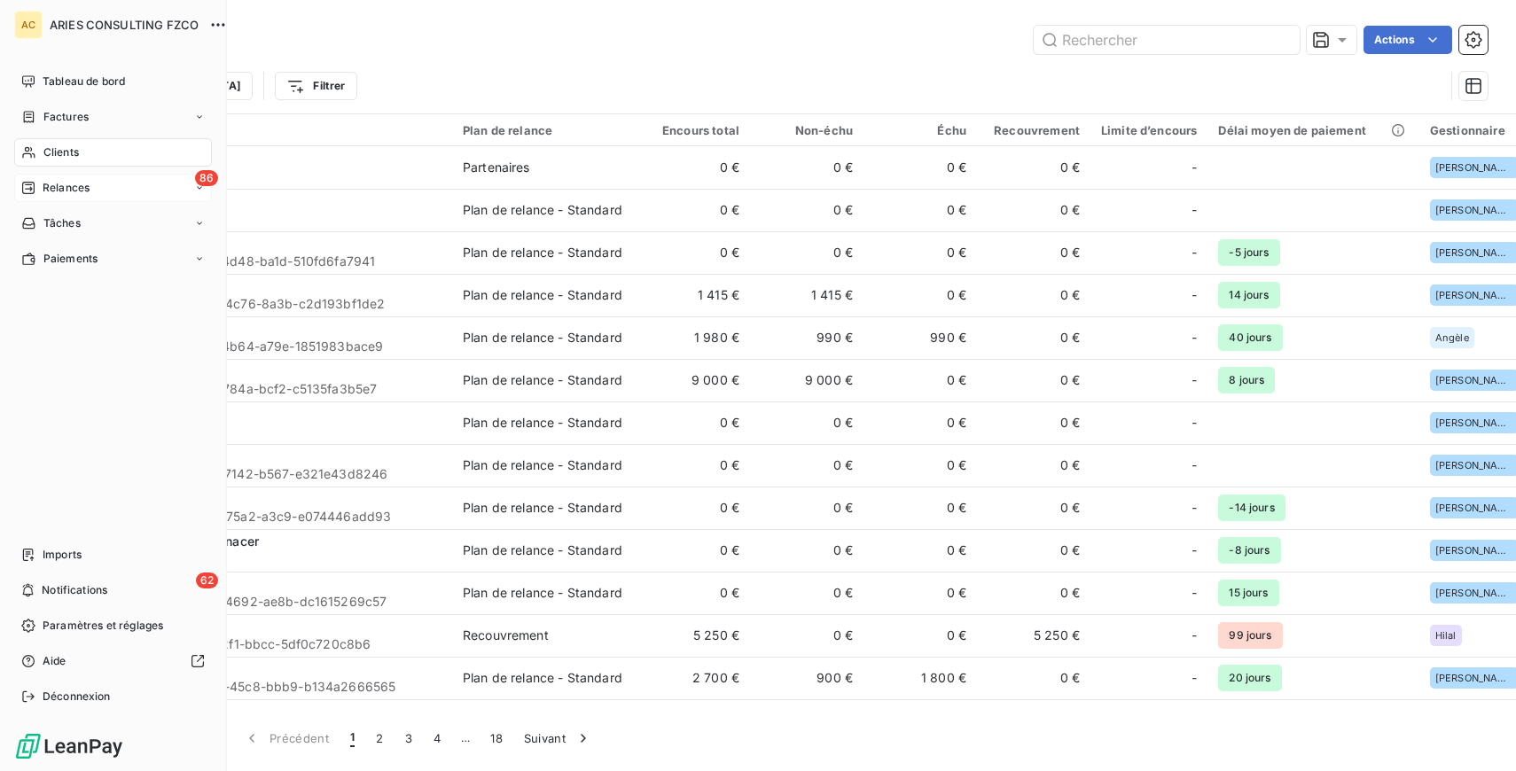
click at [30, 187] on icon at bounding box center [28, 188] width 12 height 12
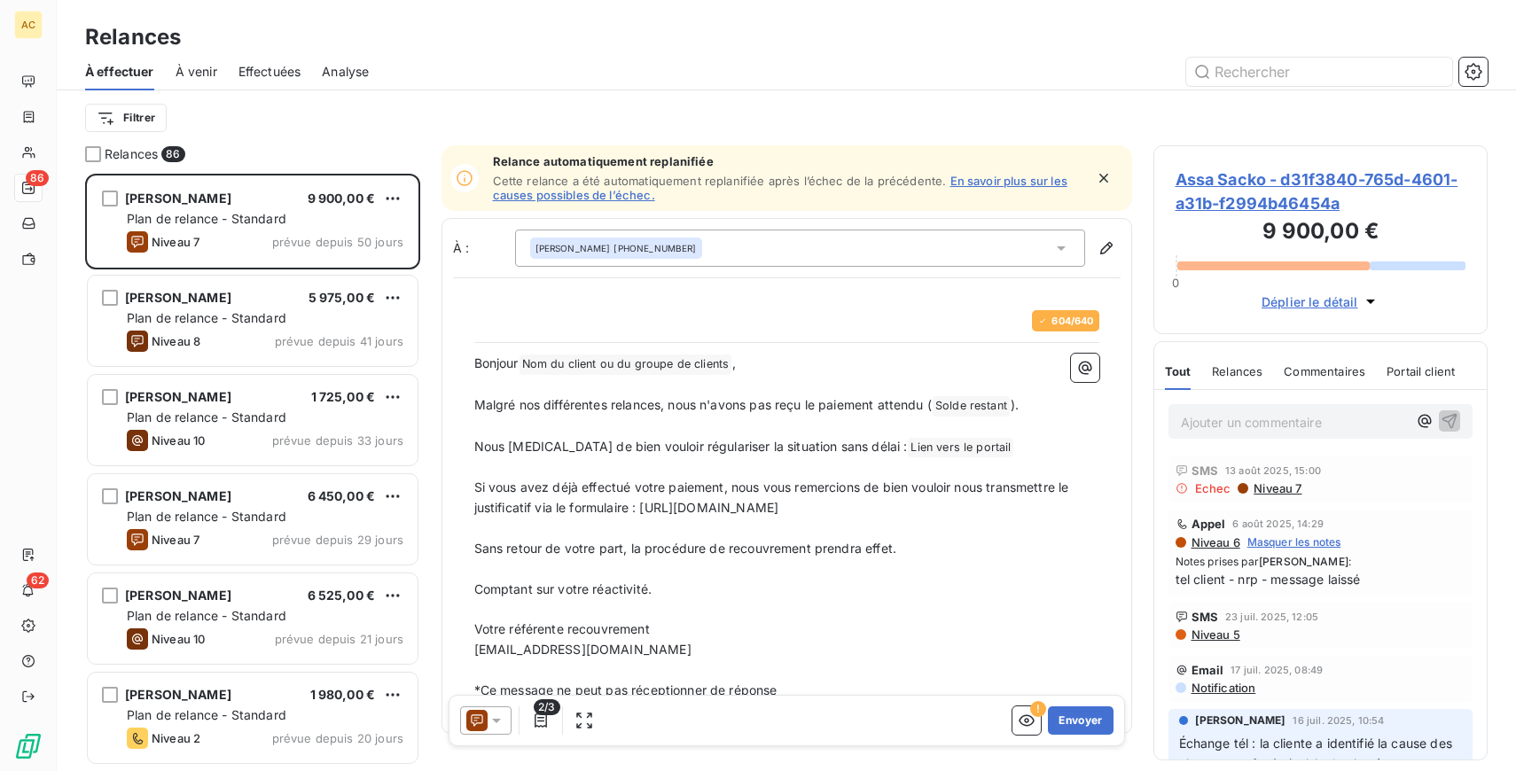
scroll to position [597, 334]
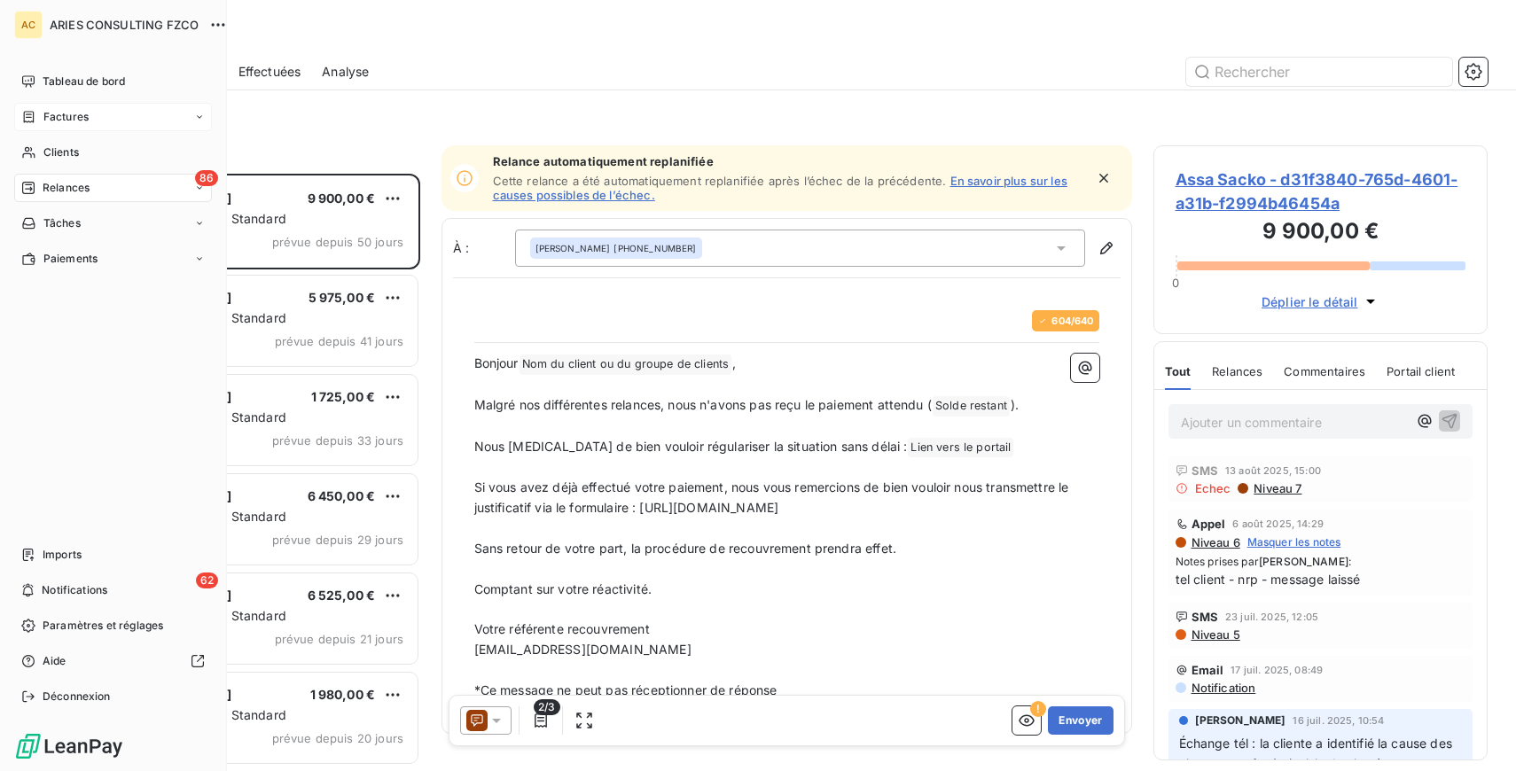
click at [69, 117] on span "Factures" at bounding box center [65, 117] width 45 height 16
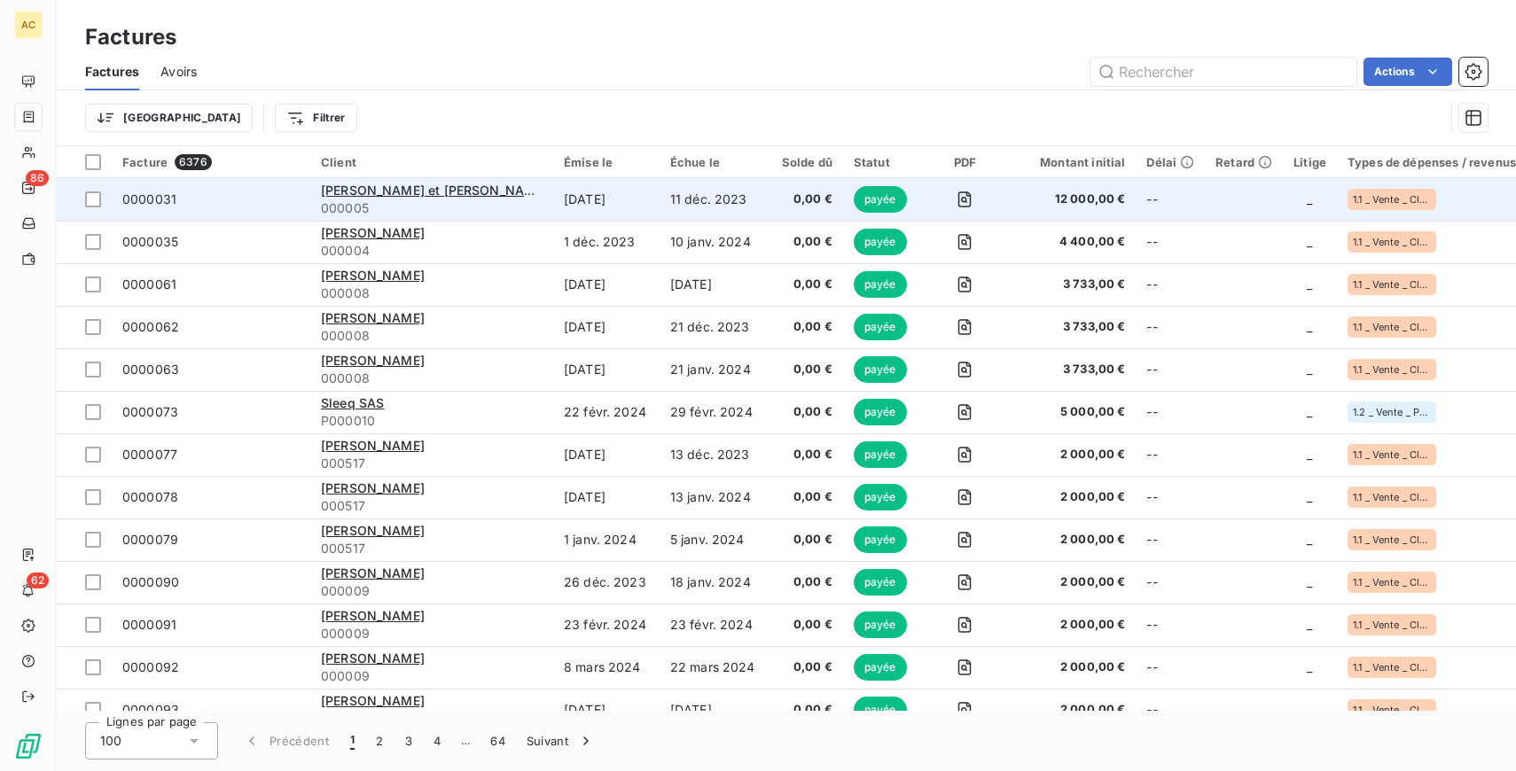
click at [673, 205] on td "11 déc. 2023" at bounding box center [712, 199] width 106 height 43
